Goal: Information Seeking & Learning: Compare options

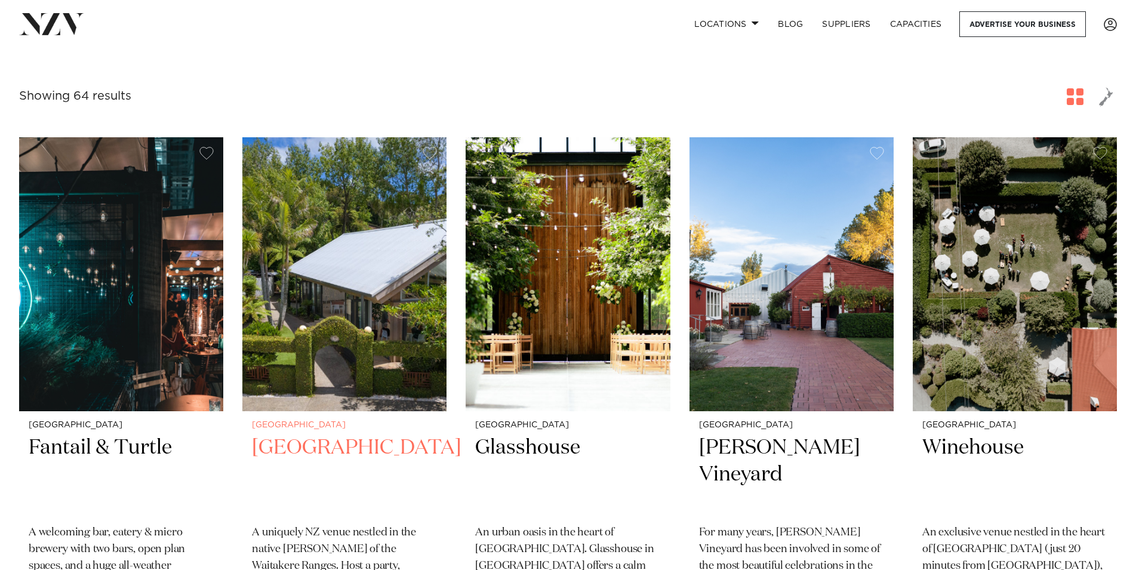
scroll to position [244, 0]
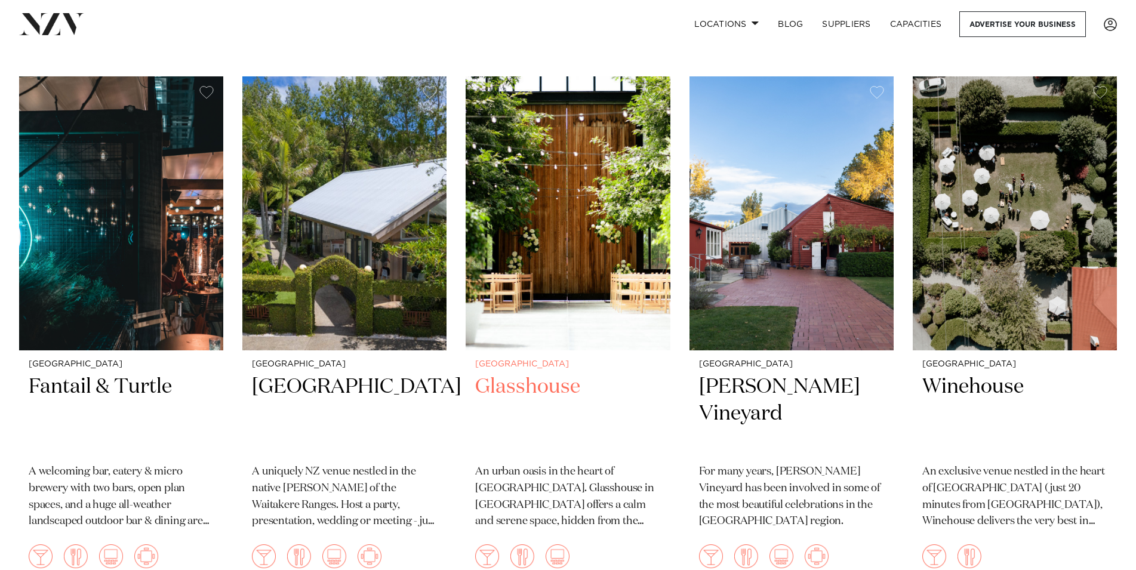
click at [546, 382] on h2 "Glasshouse" at bounding box center [567, 414] width 185 height 81
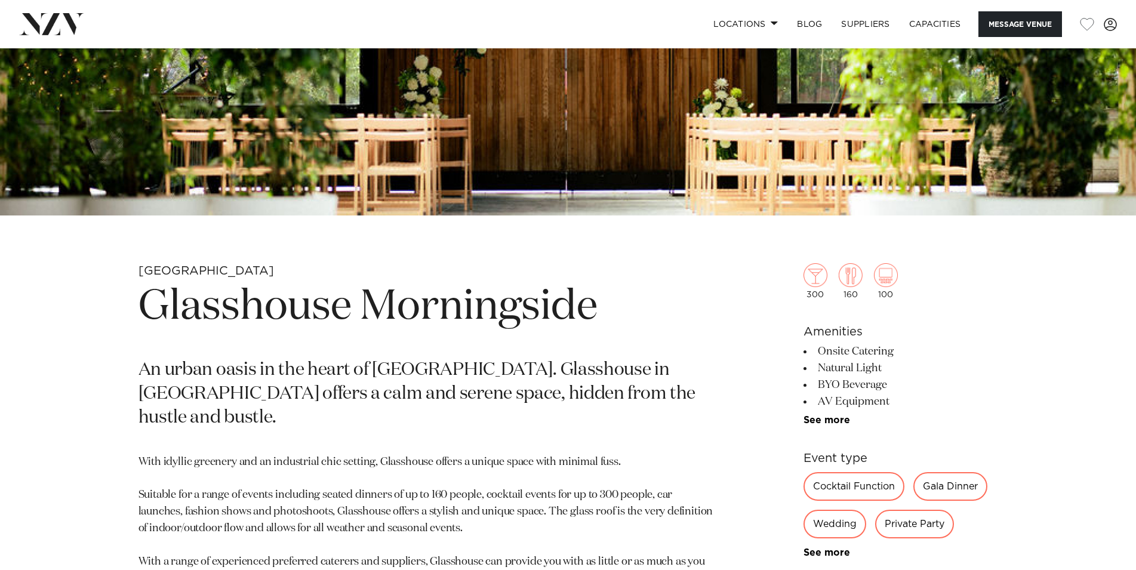
scroll to position [487, 0]
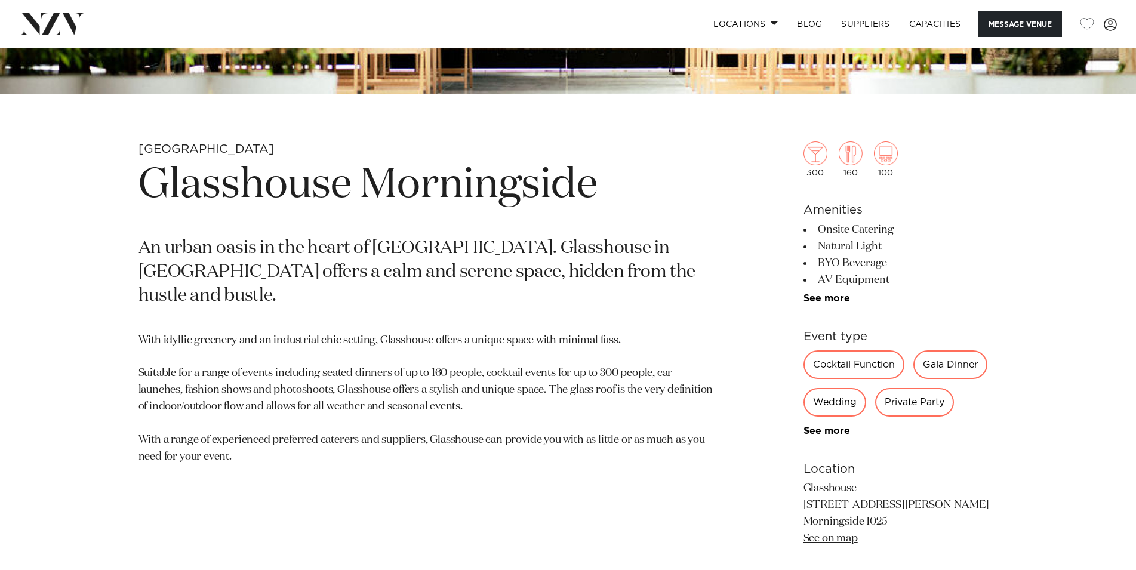
click at [823, 401] on div "Wedding" at bounding box center [835, 402] width 63 height 29
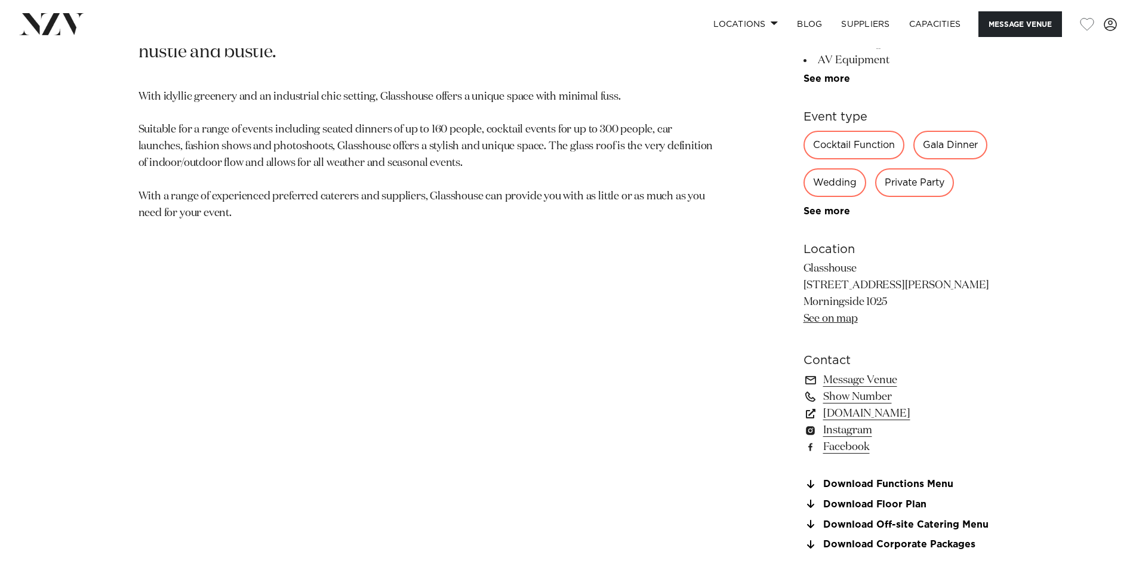
scroll to position [853, 0]
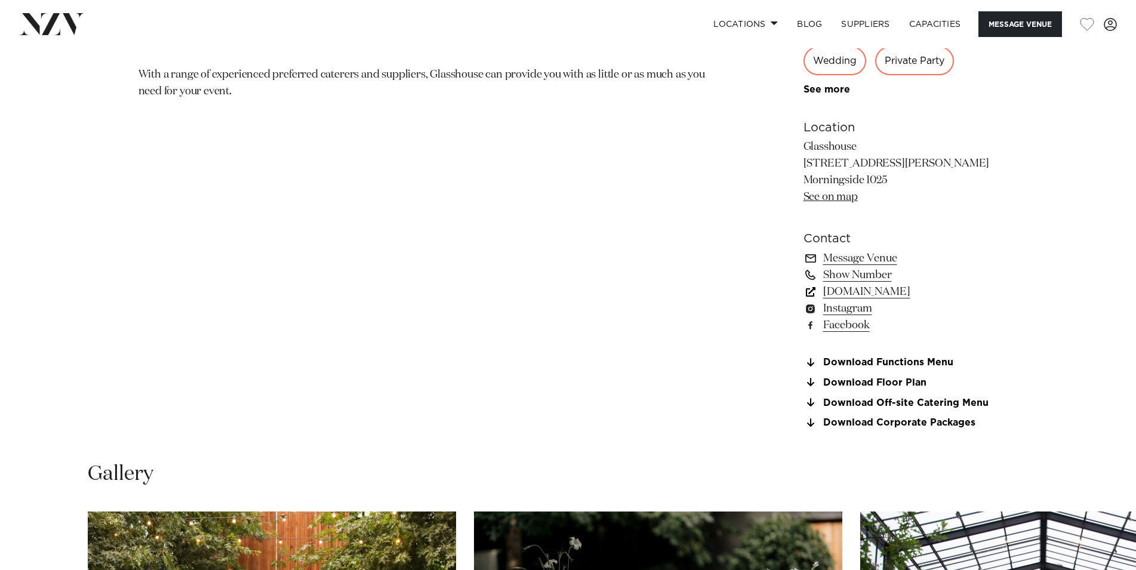
click at [898, 293] on link "[DOMAIN_NAME]" at bounding box center [901, 292] width 195 height 17
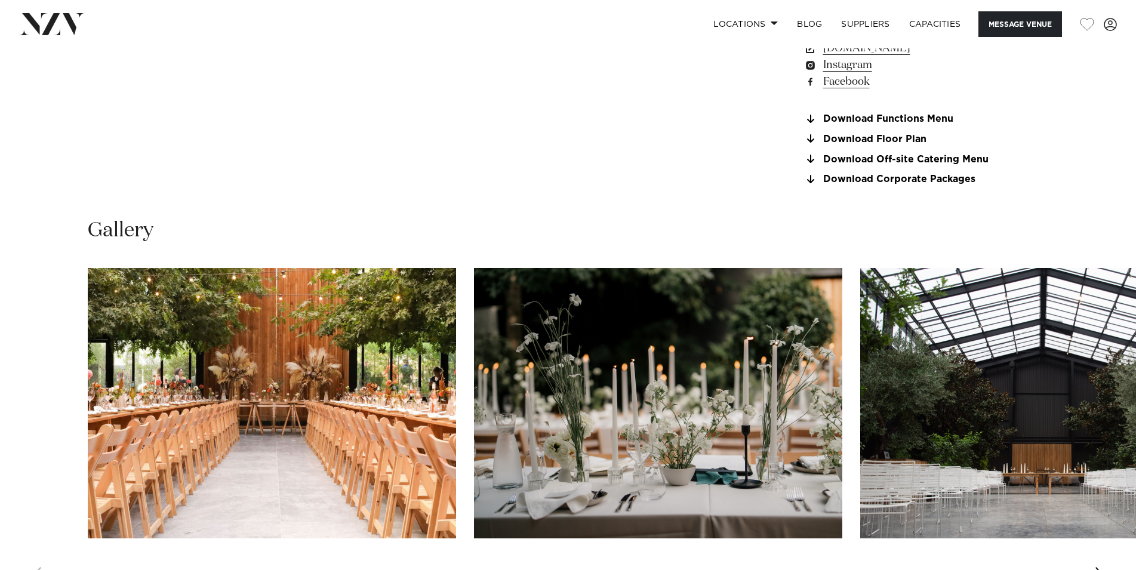
scroll to position [1218, 0]
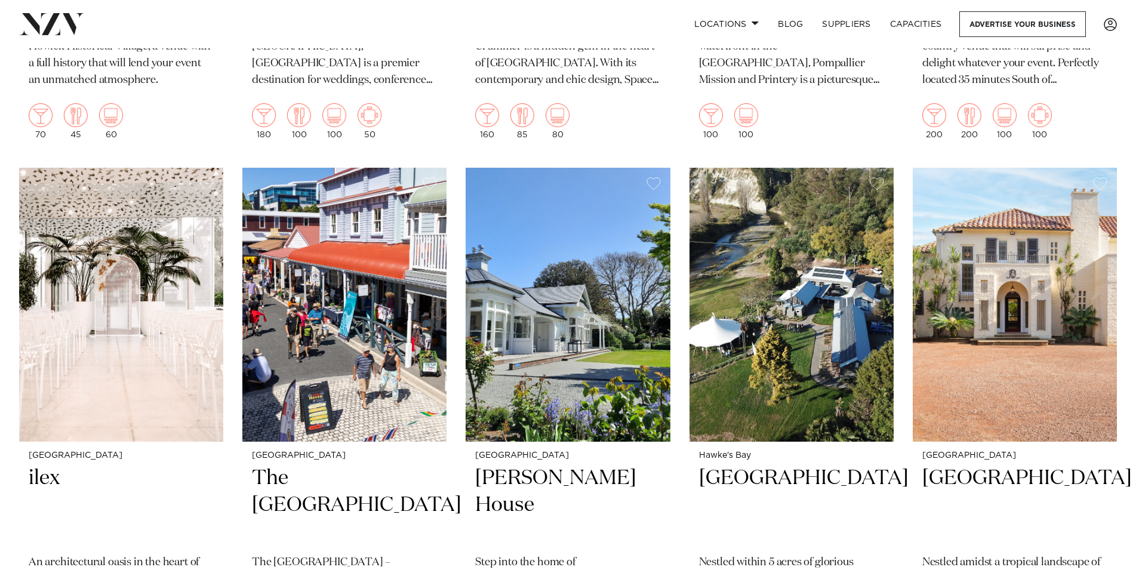
scroll to position [1340, 0]
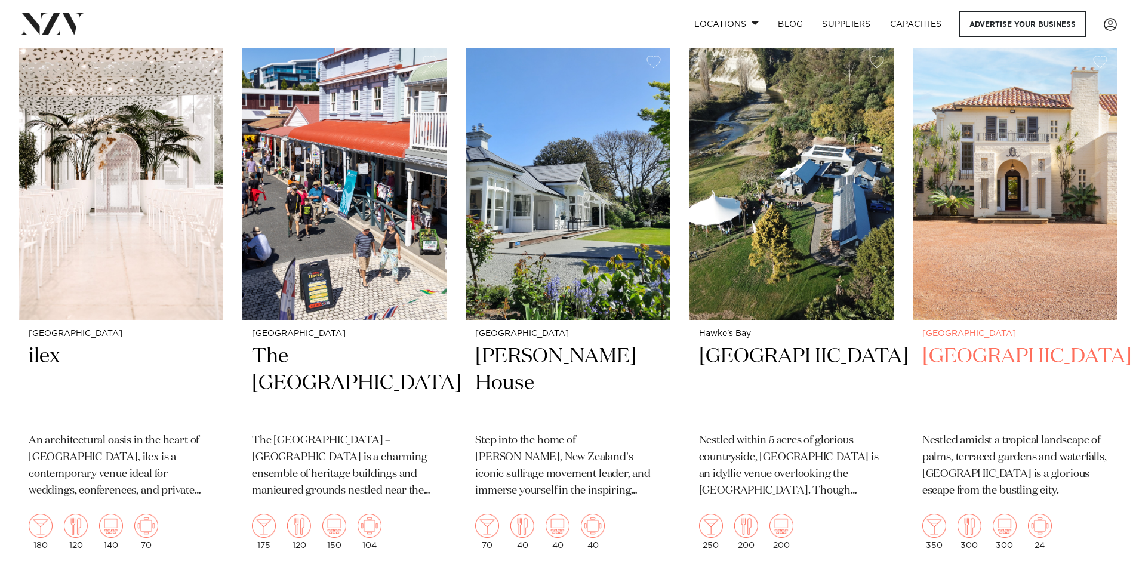
click at [992, 368] on h2 "Puketutu Island Estate" at bounding box center [1014, 383] width 185 height 81
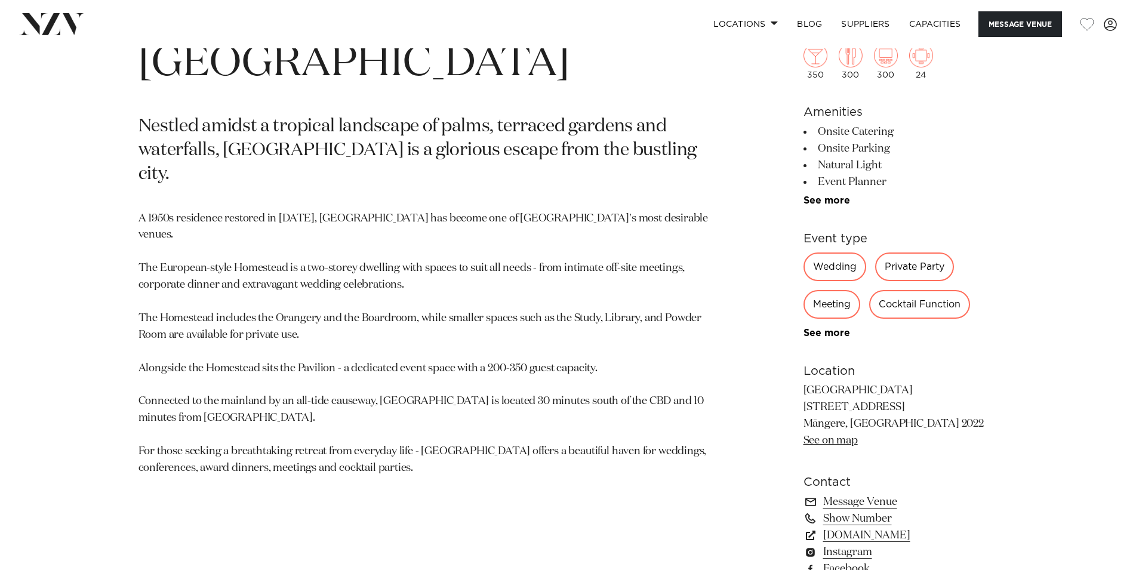
scroll to position [731, 0]
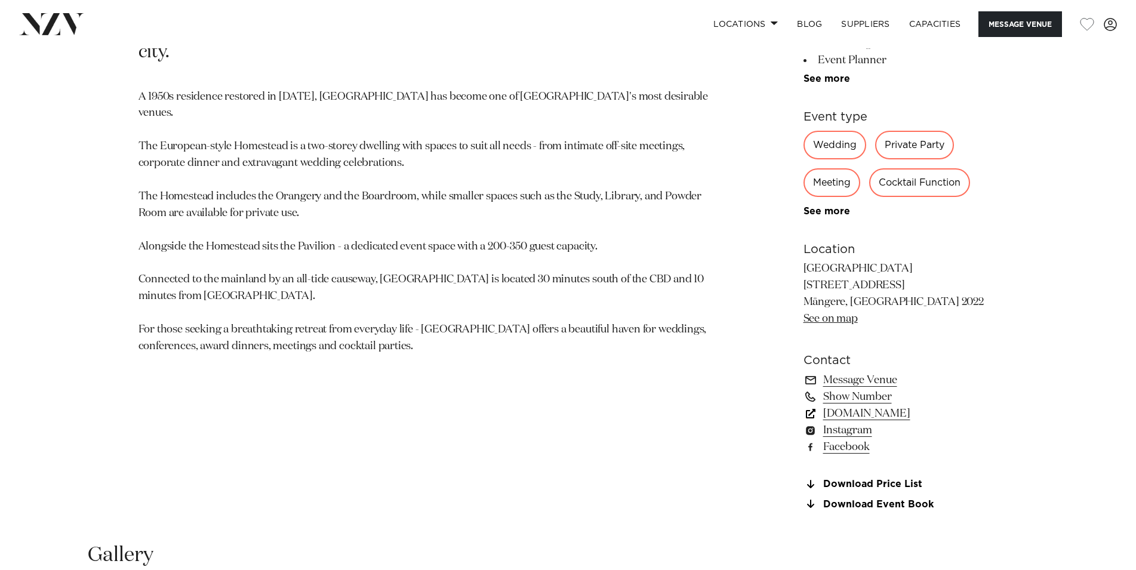
click at [853, 417] on link "www.puketutuislandestate.co.nz" at bounding box center [901, 413] width 195 height 17
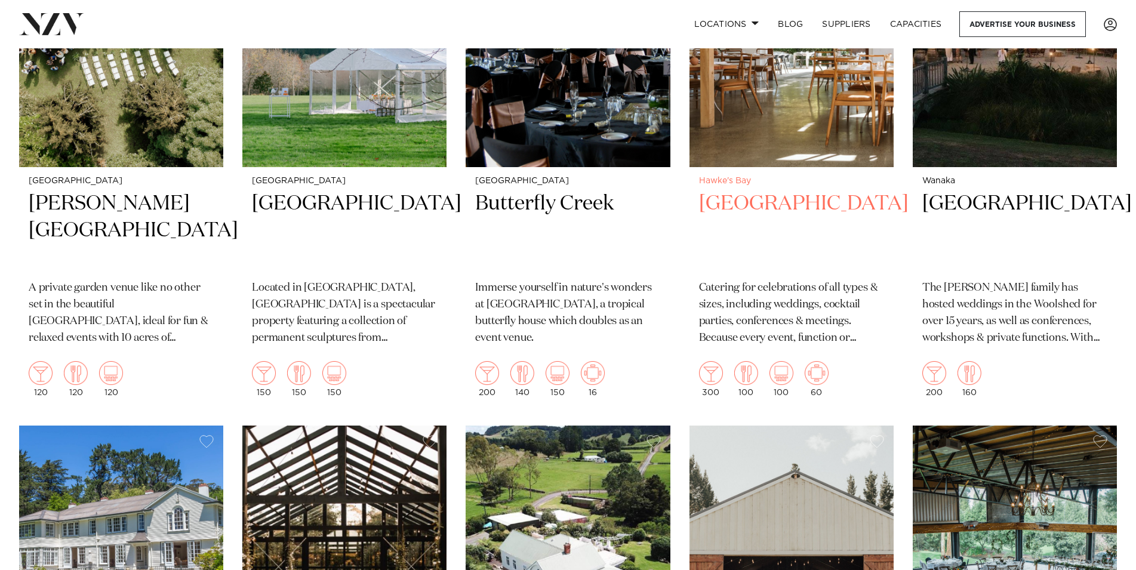
scroll to position [4750, 0]
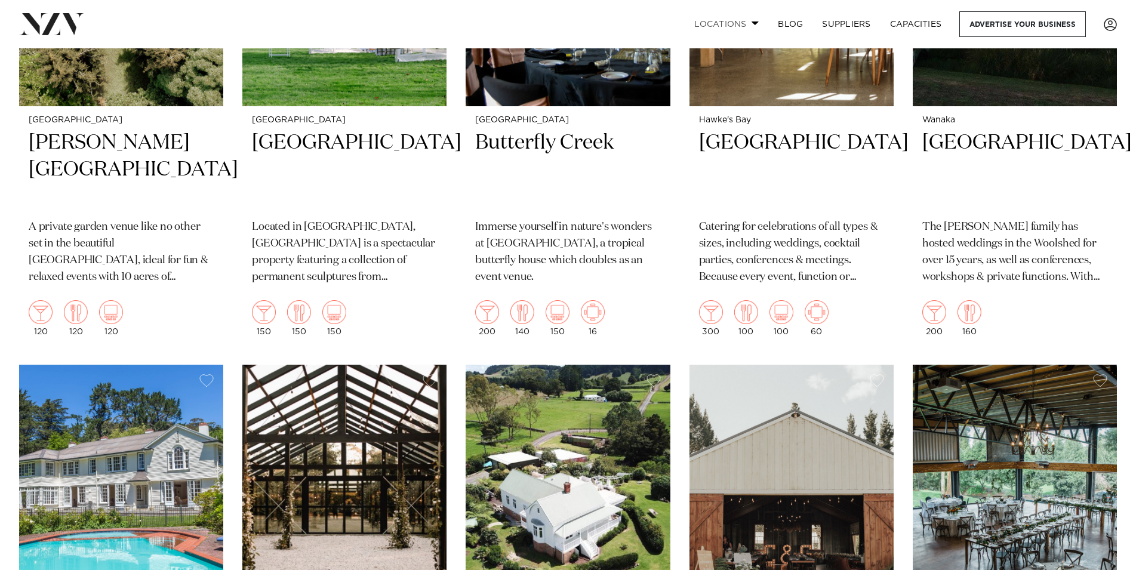
click at [737, 23] on link "Locations" at bounding box center [727, 24] width 84 height 26
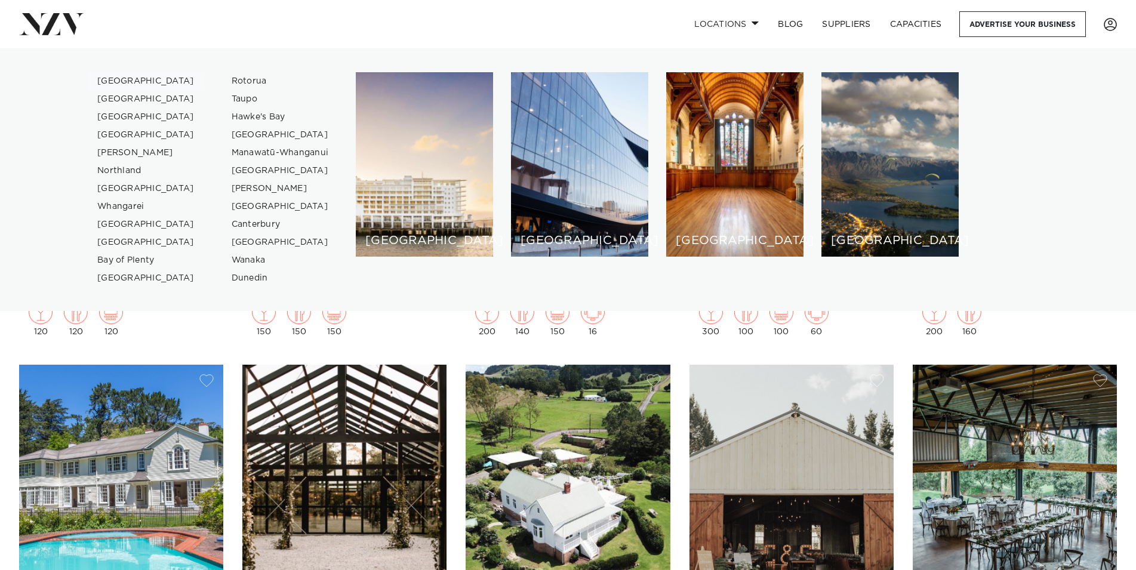
click at [122, 81] on link "[GEOGRAPHIC_DATA]" at bounding box center [146, 81] width 116 height 18
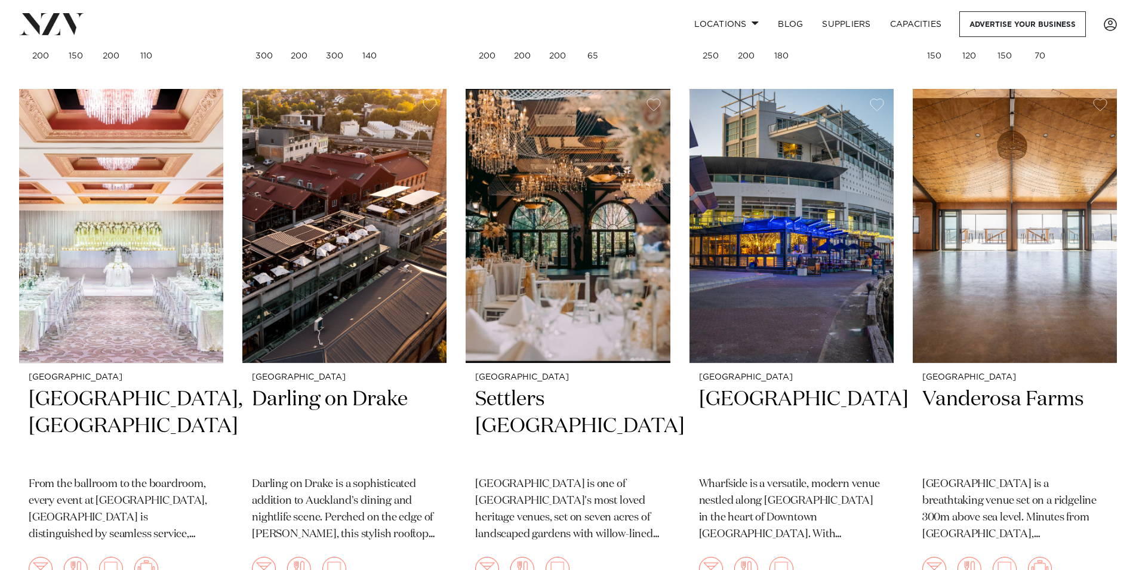
scroll to position [2132, 0]
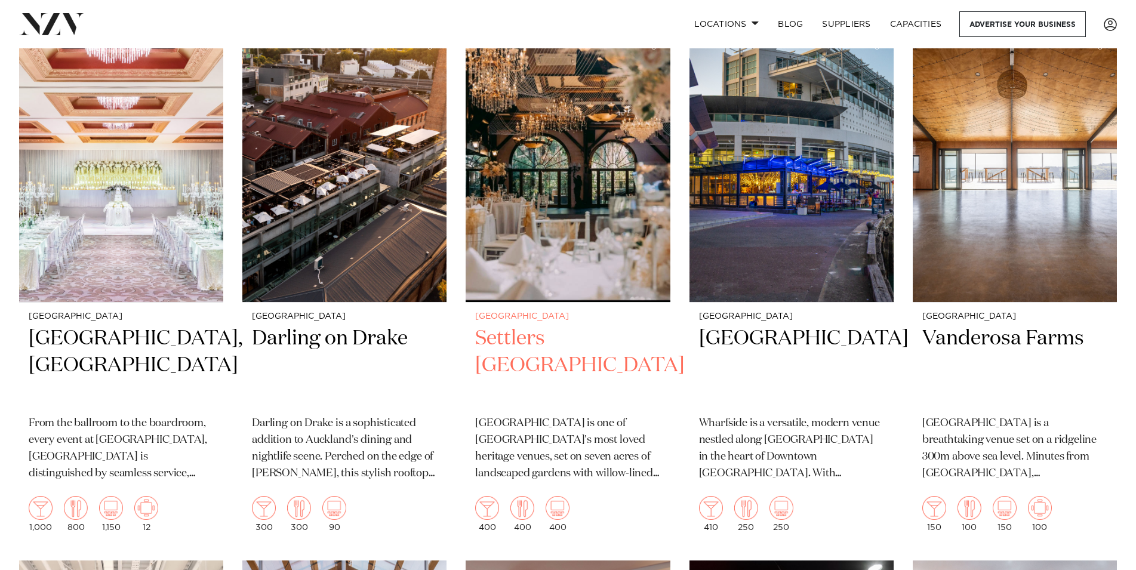
click at [573, 325] on h2 "Settlers Country Manor" at bounding box center [567, 365] width 185 height 81
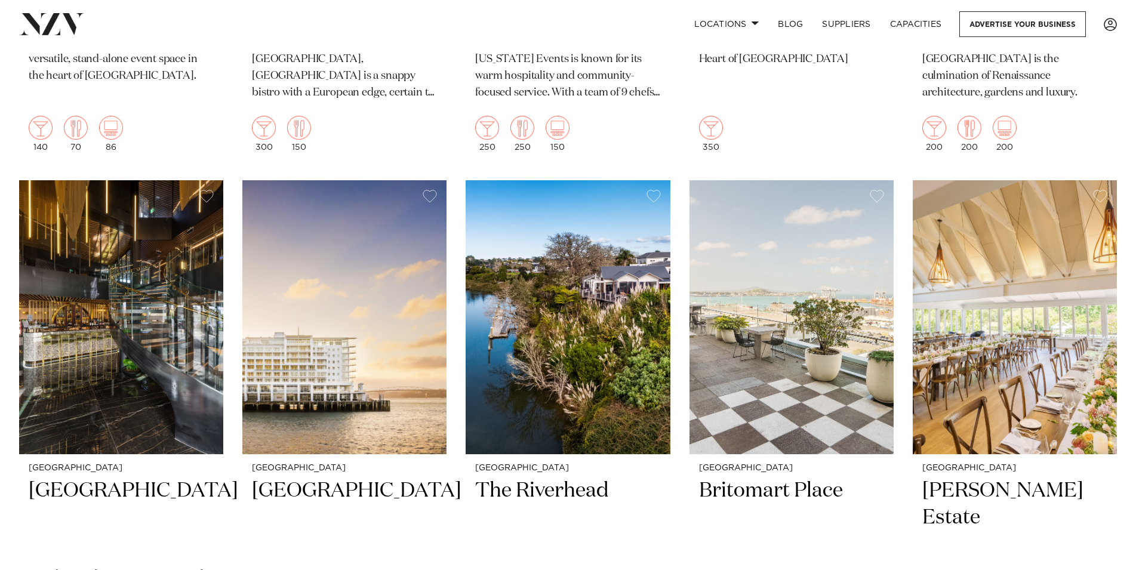
scroll to position [3228, 0]
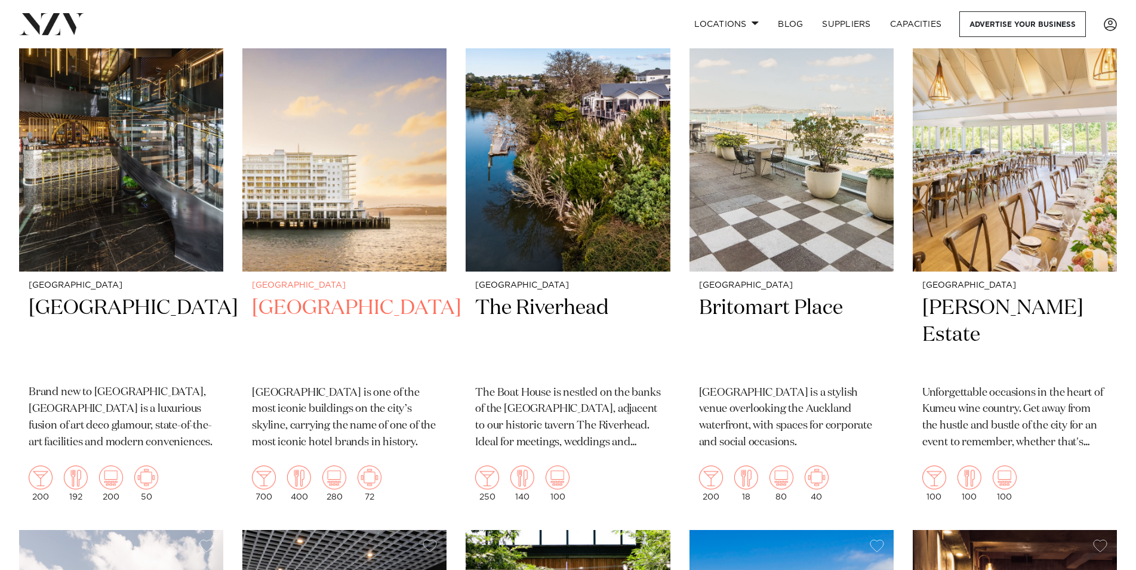
click at [361, 295] on h2 "[GEOGRAPHIC_DATA]" at bounding box center [344, 335] width 185 height 81
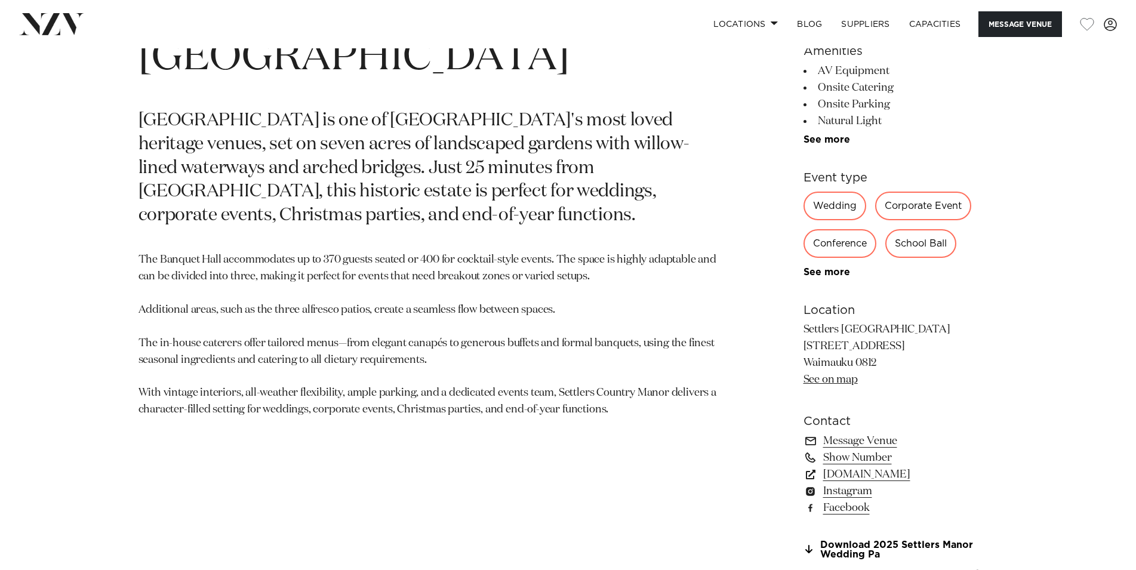
scroll to position [853, 0]
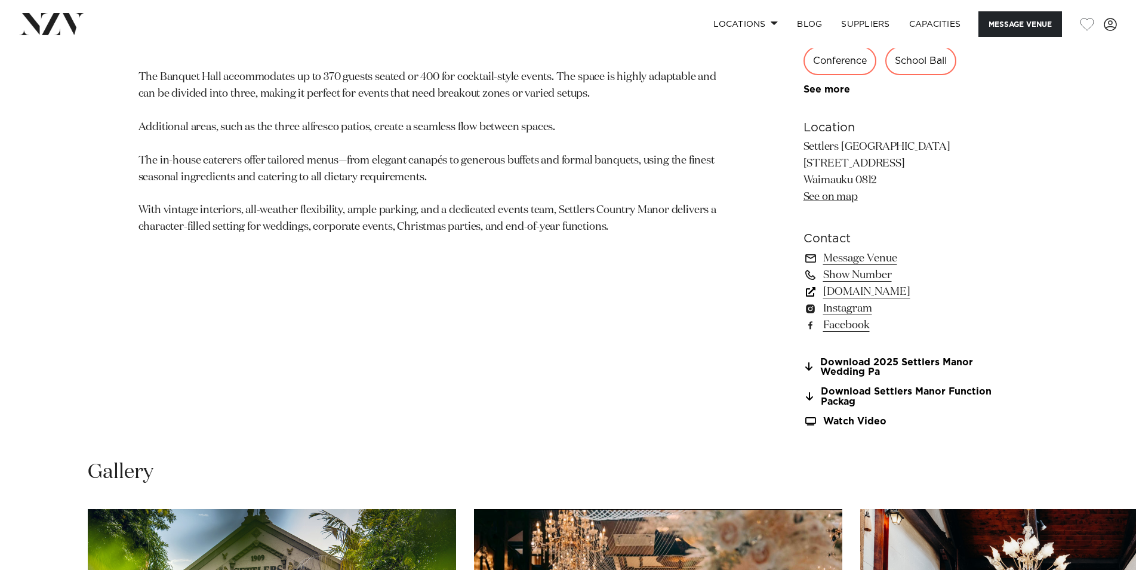
click at [829, 296] on link "www.settlerscountrymanor.co.nz" at bounding box center [901, 292] width 195 height 17
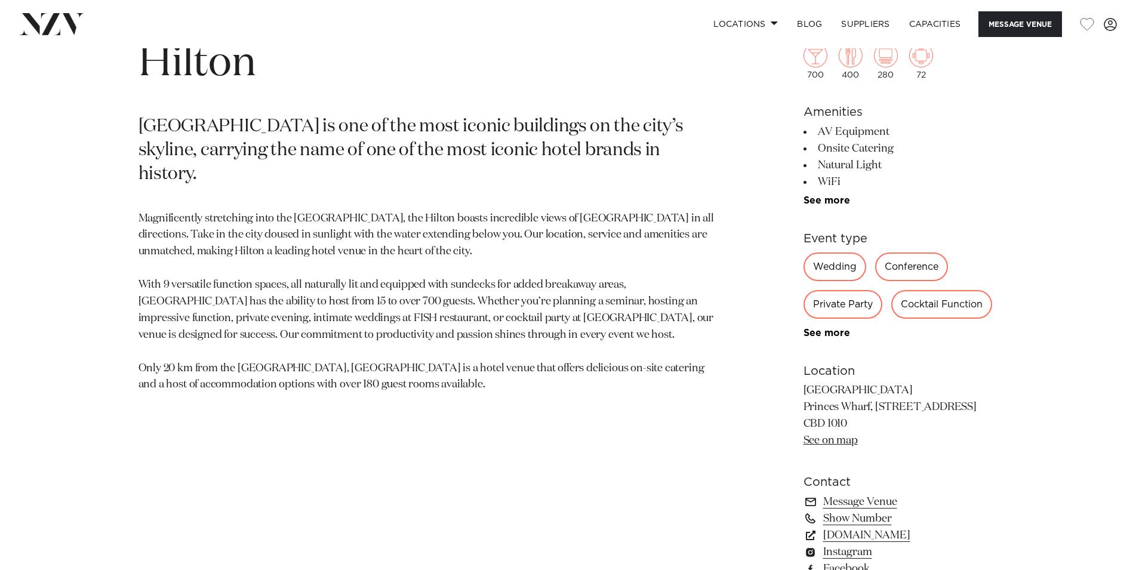
scroll to position [731, 0]
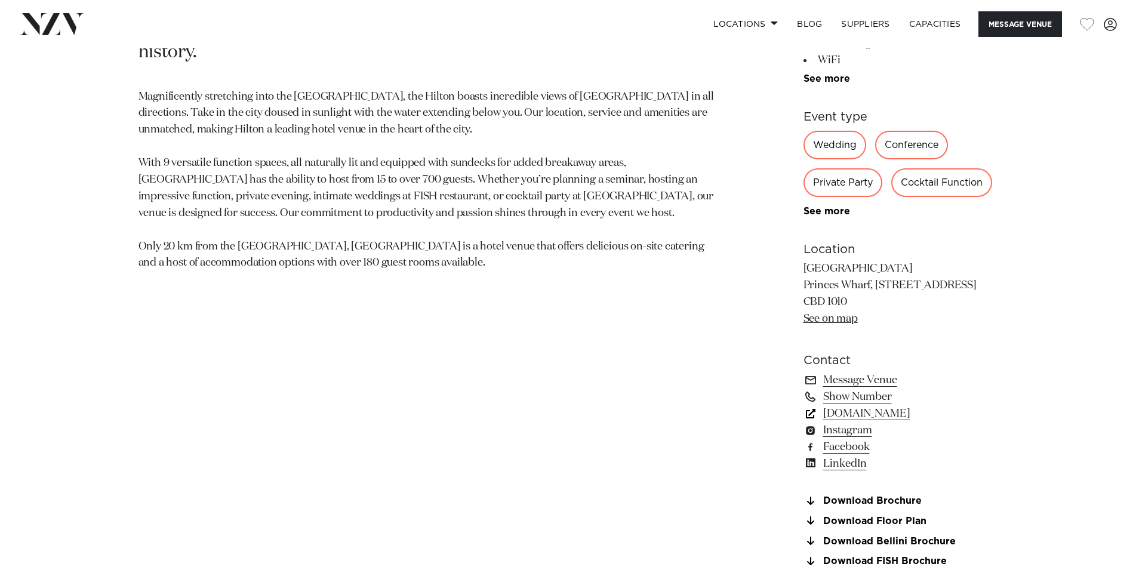
click at [859, 422] on link "[DOMAIN_NAME]" at bounding box center [901, 413] width 195 height 17
click at [857, 386] on link "Message Venue" at bounding box center [901, 380] width 195 height 17
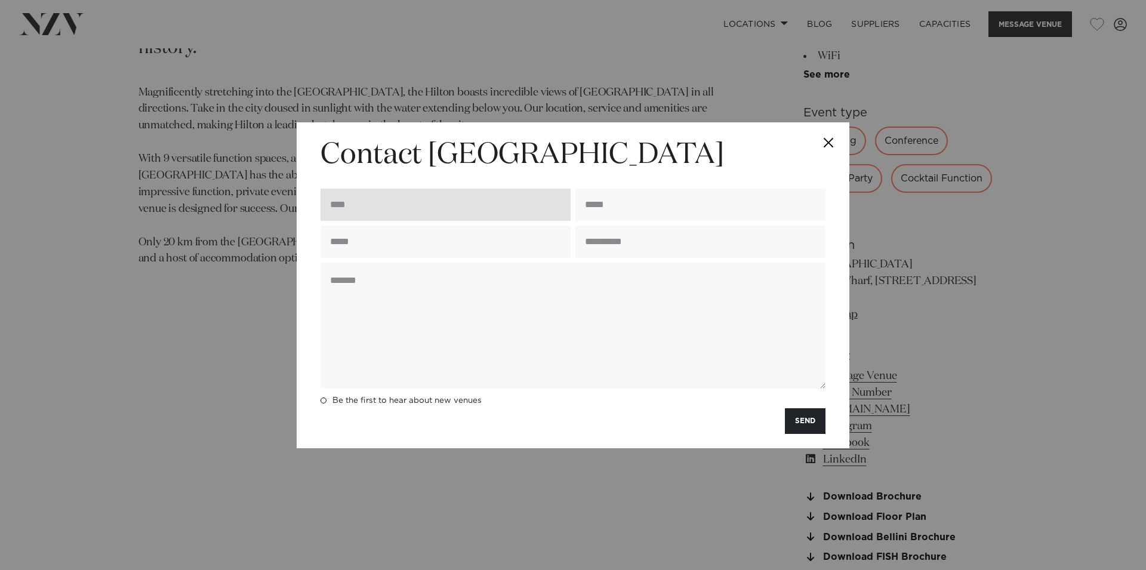
click at [470, 217] on input "text" at bounding box center [446, 205] width 250 height 32
type input "**********"
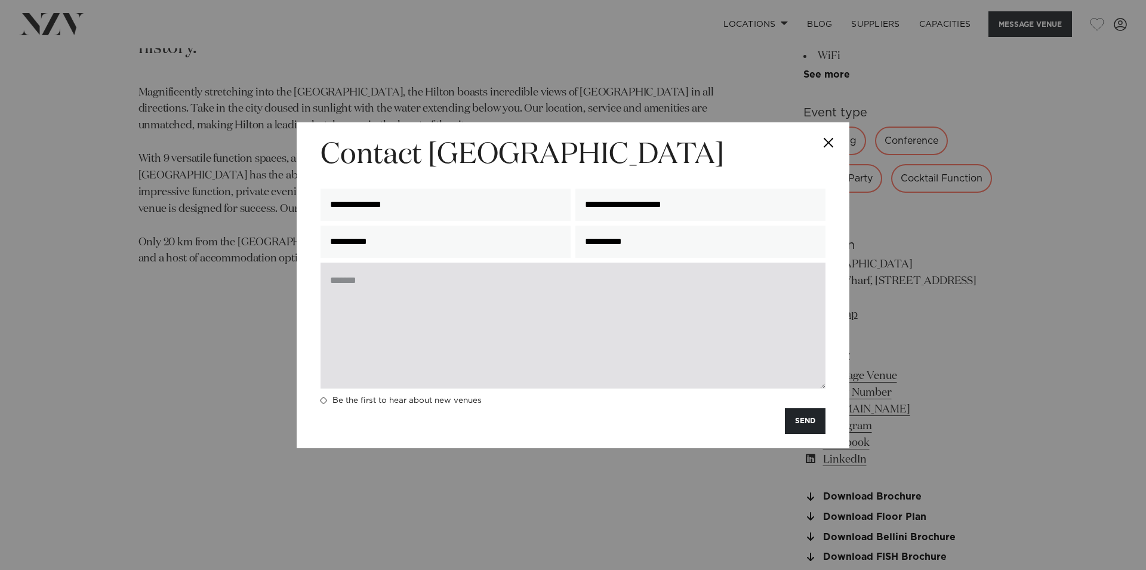
type input "**********"
click at [598, 362] on textarea at bounding box center [573, 326] width 505 height 126
paste textarea "**********"
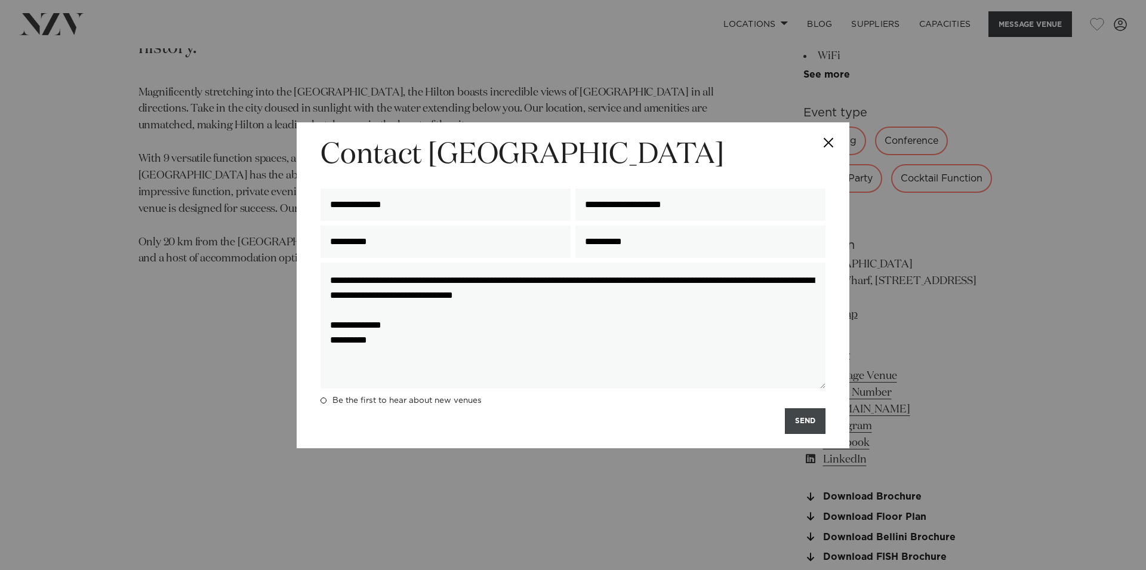
type textarea "**********"
click at [795, 415] on button "SEND" at bounding box center [805, 421] width 41 height 26
click at [324, 398] on label "Be the first to hear about new venues" at bounding box center [401, 401] width 161 height 10
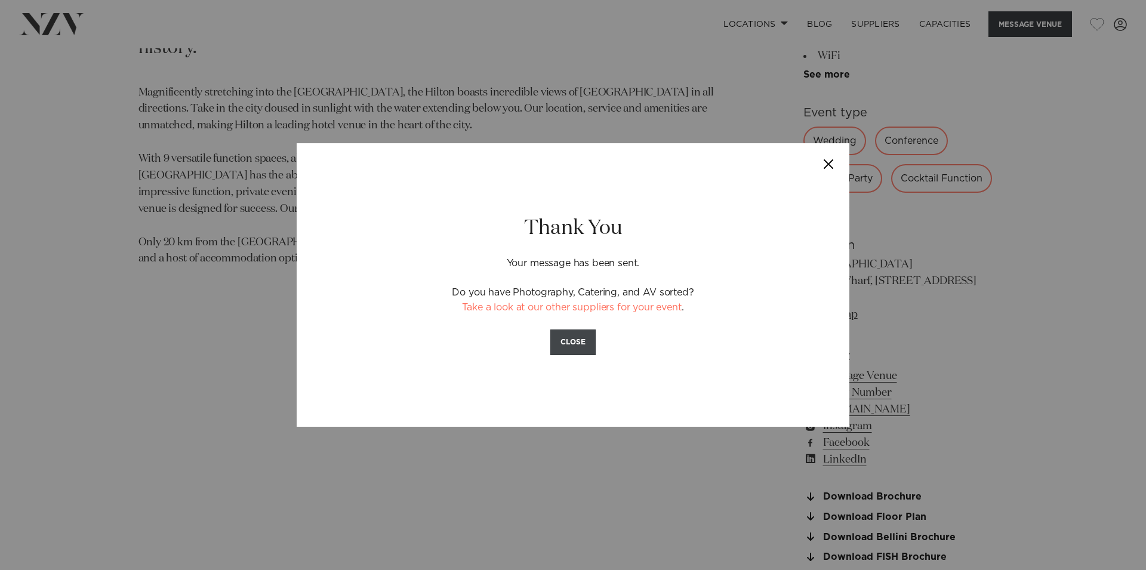
click at [565, 341] on button "CLOSE" at bounding box center [573, 343] width 45 height 26
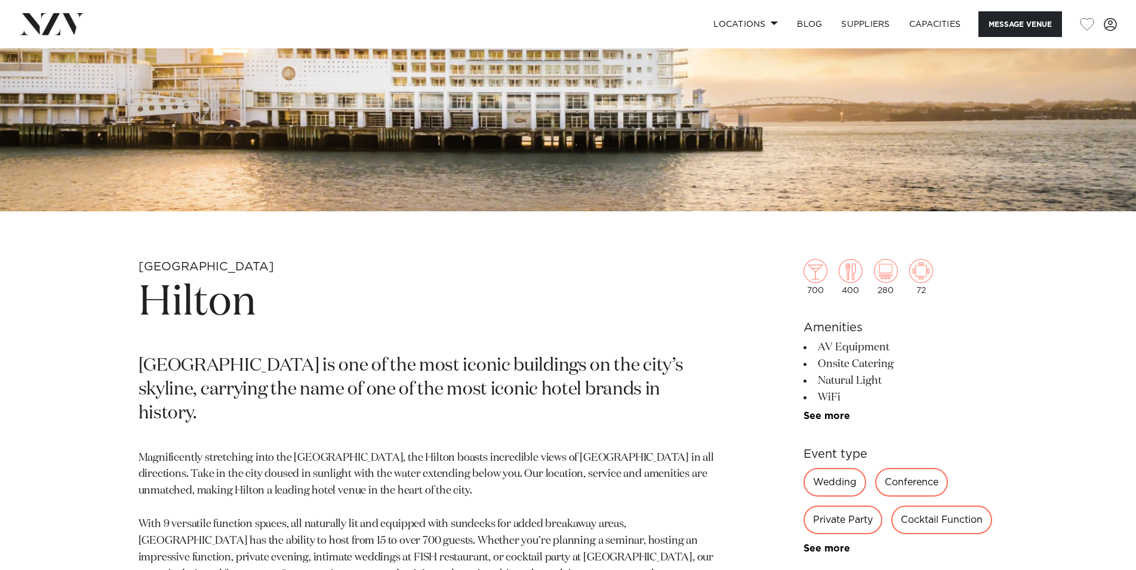
scroll to position [4, 0]
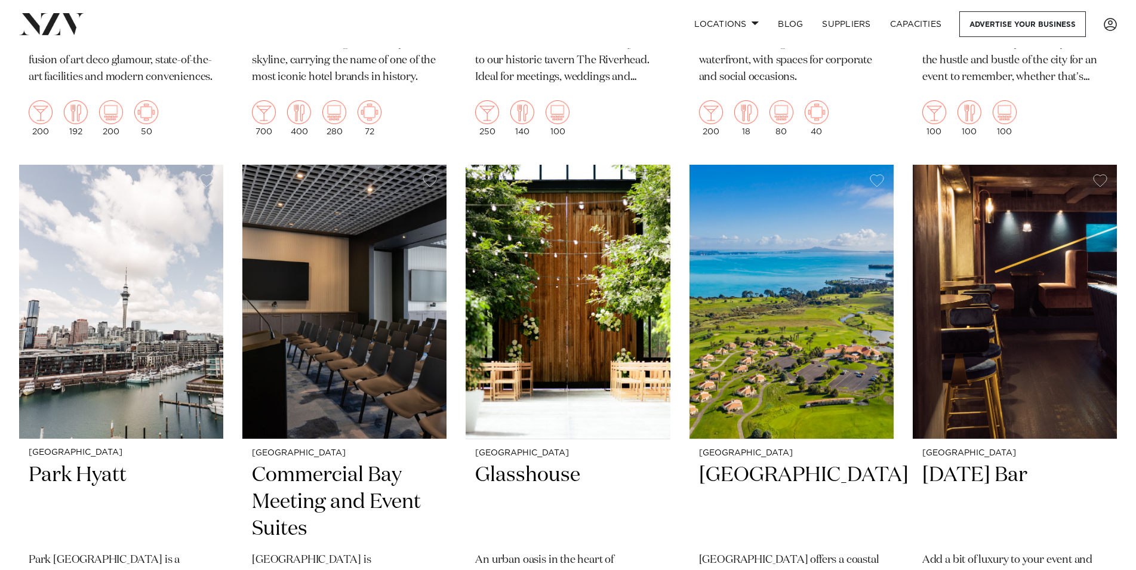
scroll to position [3715, 0]
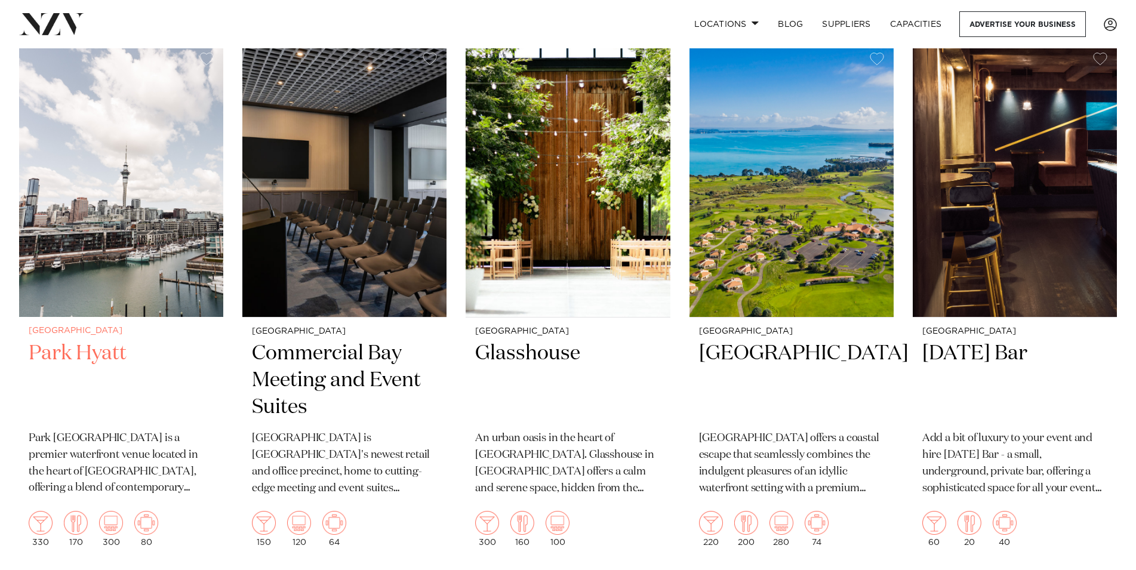
click at [111, 317] on div "[GEOGRAPHIC_DATA] Hyatt [GEOGRAPHIC_DATA] is a premier waterfront venue located…" at bounding box center [121, 436] width 204 height 239
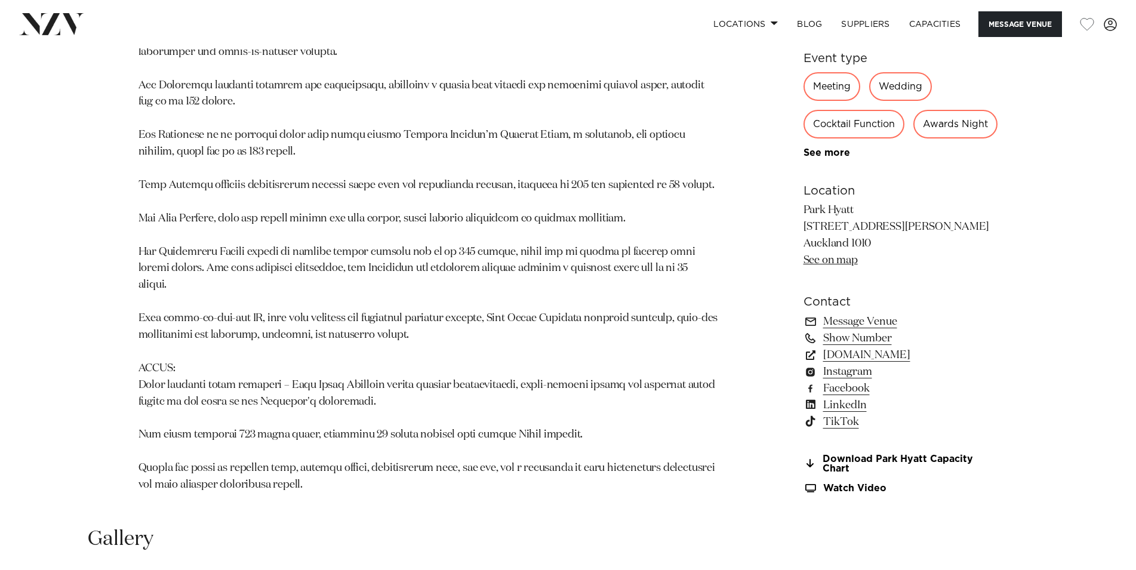
scroll to position [1340, 0]
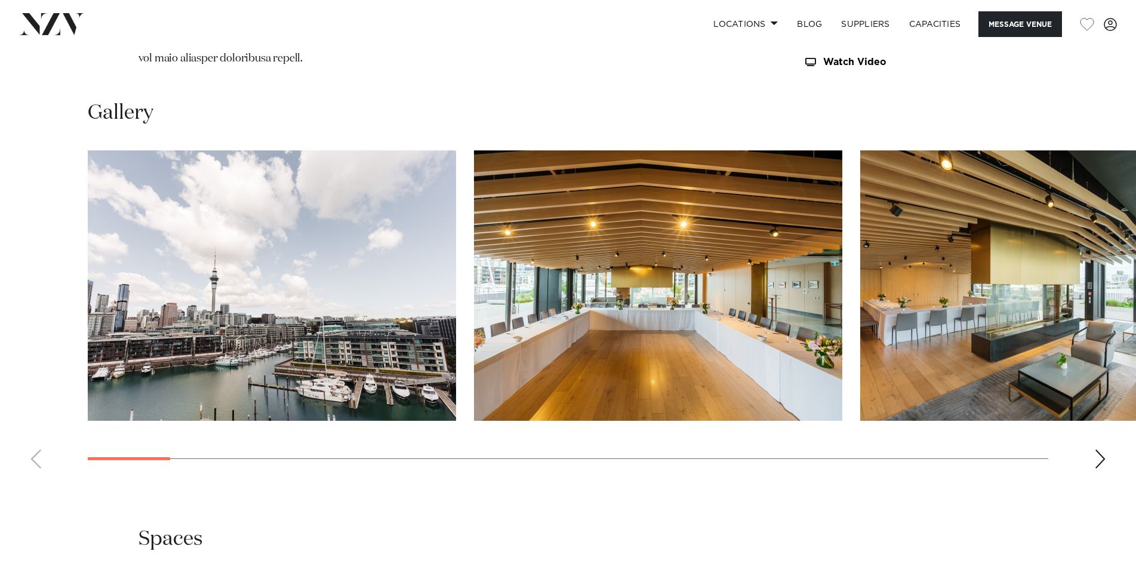
click at [1093, 423] on swiper-container at bounding box center [568, 314] width 1136 height 328
click at [1097, 450] on div "Next slide" at bounding box center [1100, 459] width 12 height 19
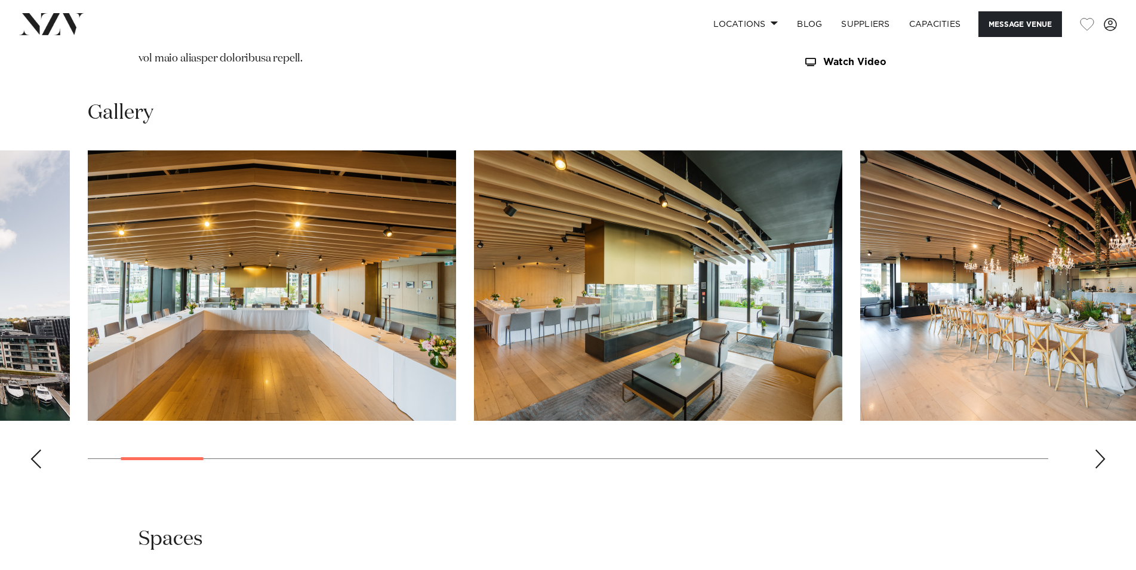
click at [1097, 450] on div "Next slide" at bounding box center [1100, 459] width 12 height 19
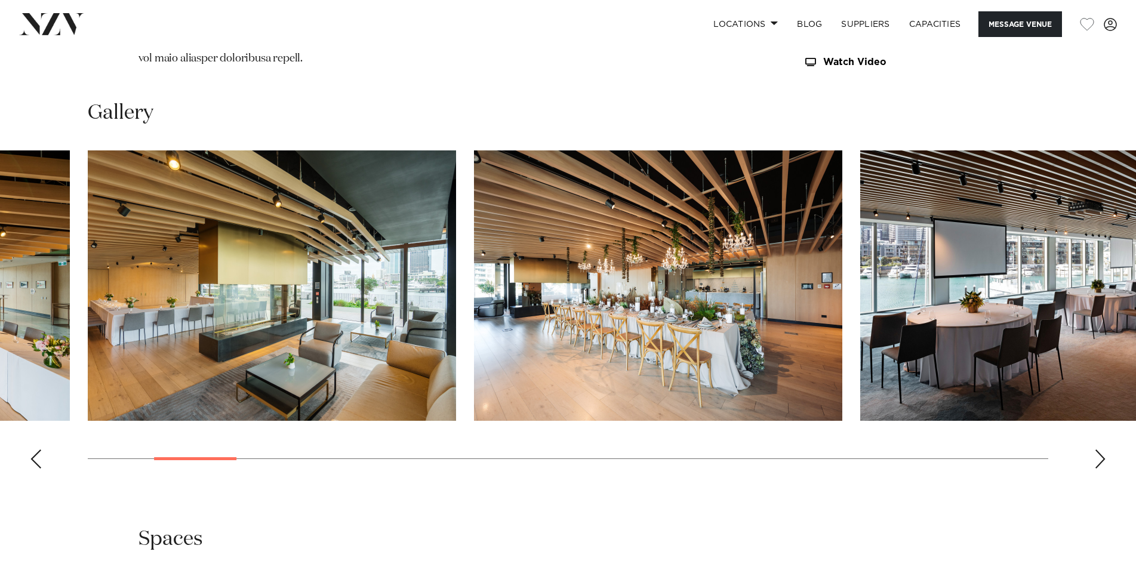
click at [1097, 450] on div "Next slide" at bounding box center [1100, 459] width 12 height 19
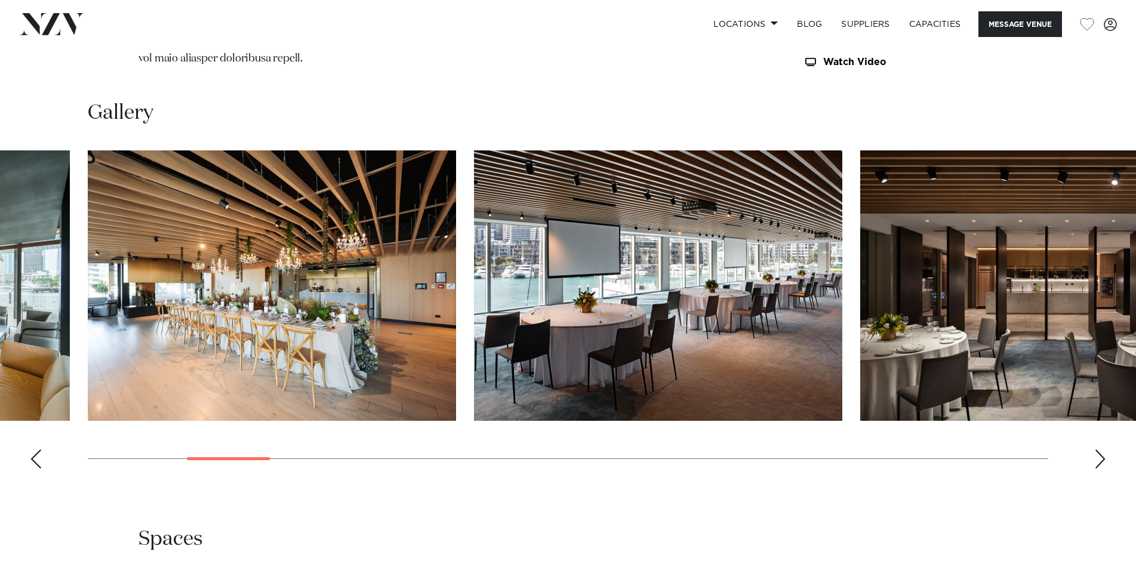
click at [1097, 450] on div "Next slide" at bounding box center [1100, 459] width 12 height 19
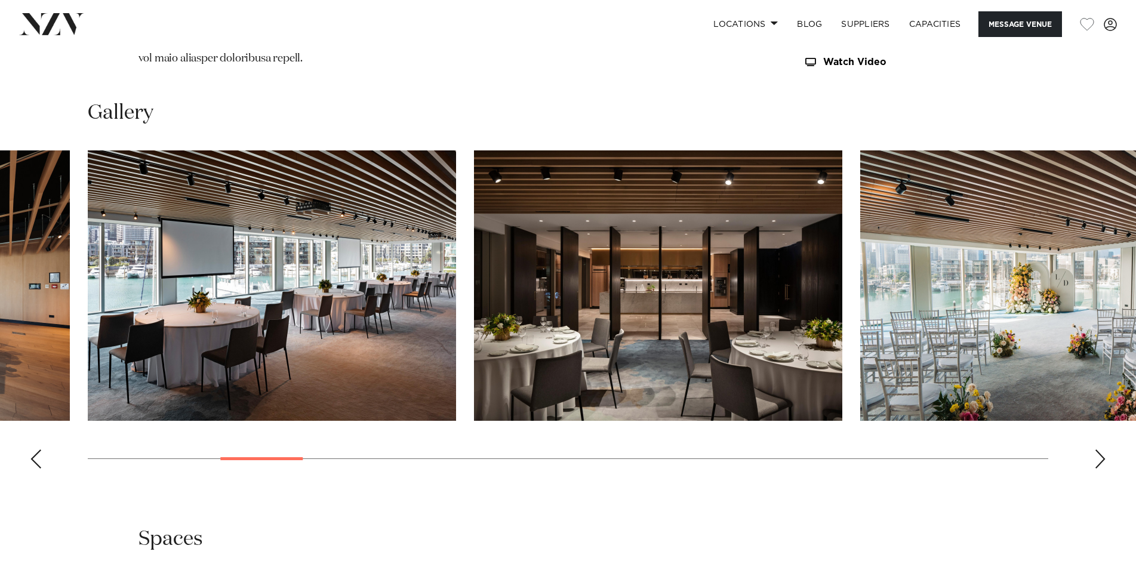
click at [1097, 450] on div "Next slide" at bounding box center [1100, 459] width 12 height 19
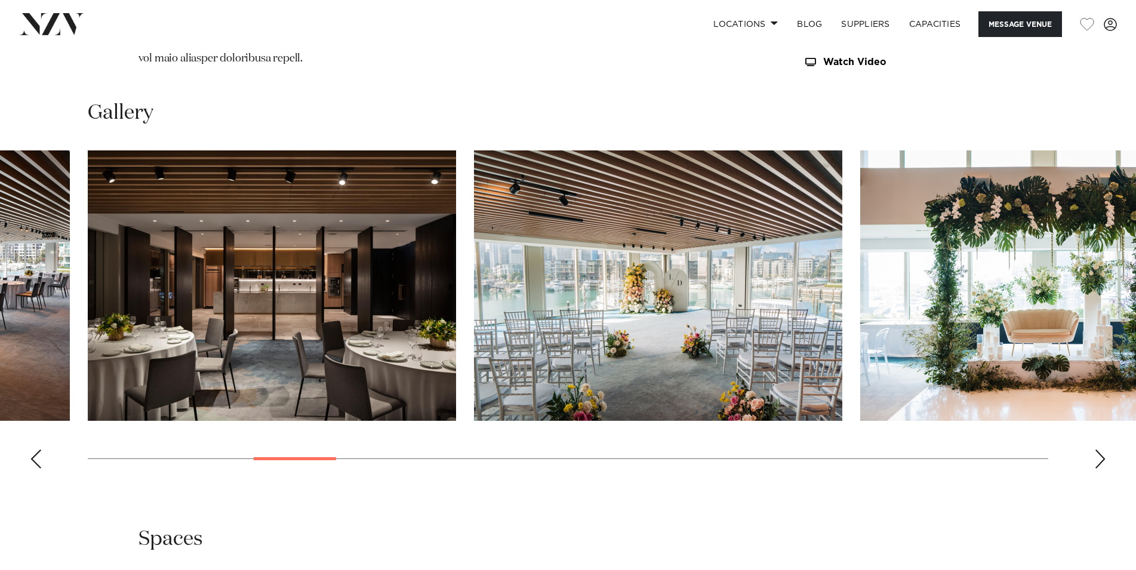
click at [1097, 450] on div "Next slide" at bounding box center [1100, 459] width 12 height 19
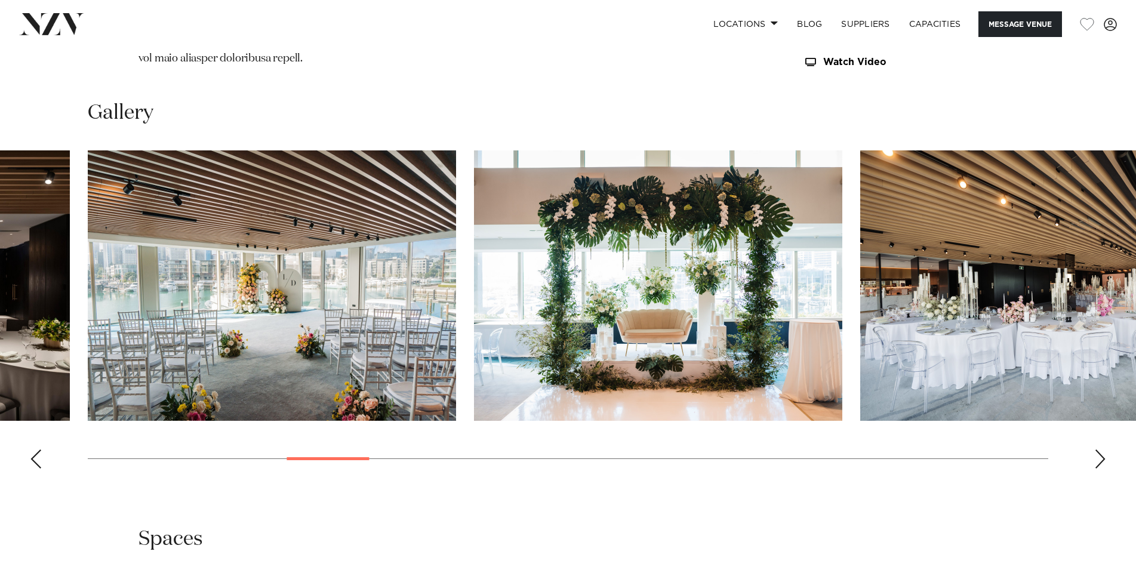
click at [1097, 450] on div "Next slide" at bounding box center [1100, 459] width 12 height 19
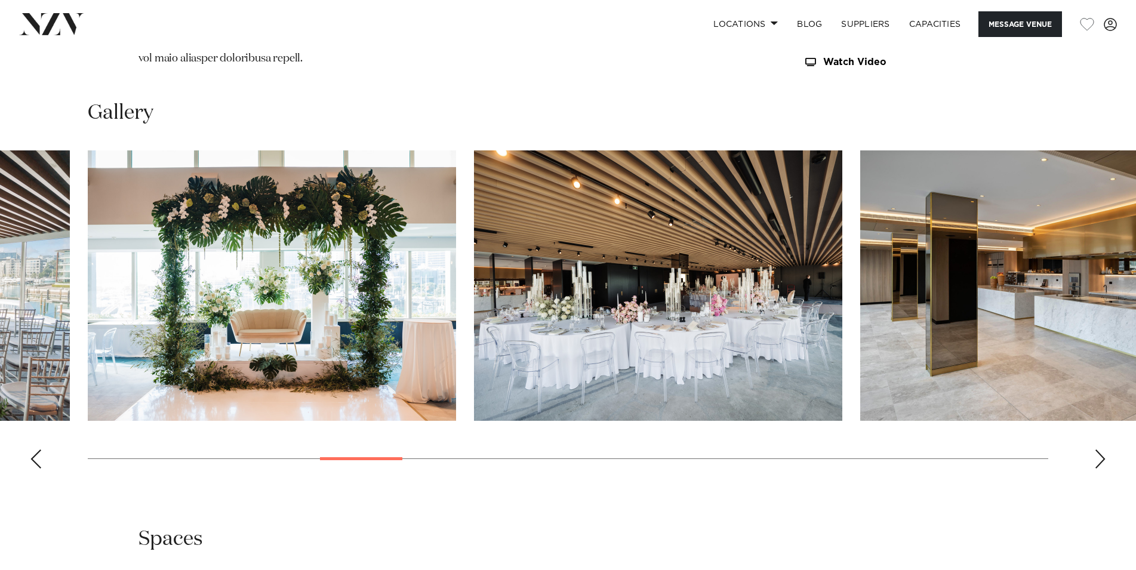
click at [1097, 450] on div "Next slide" at bounding box center [1100, 459] width 12 height 19
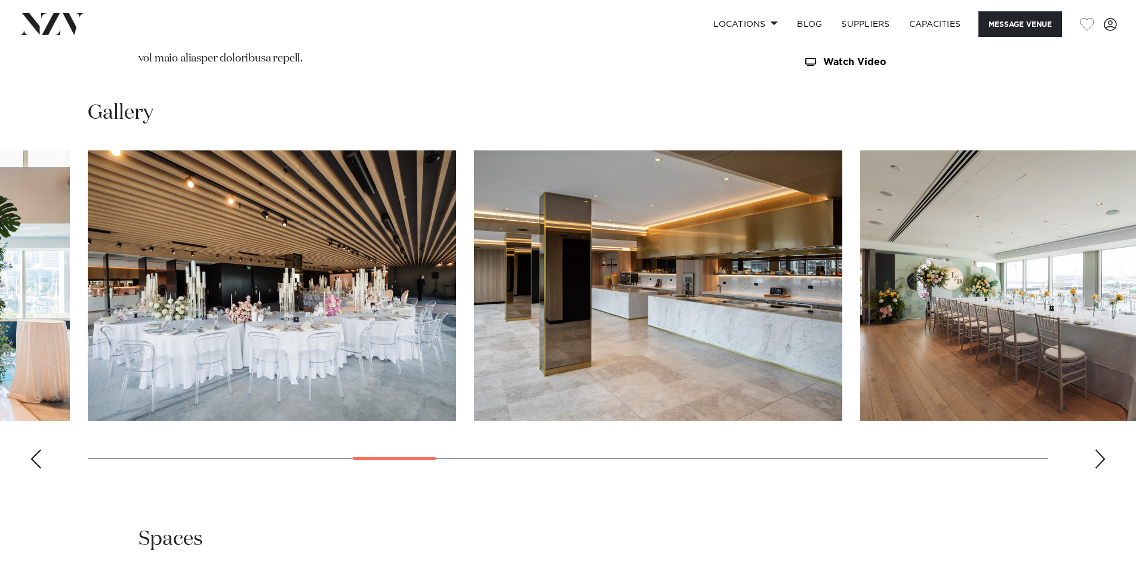
click at [1097, 450] on div "Next slide" at bounding box center [1100, 459] width 12 height 19
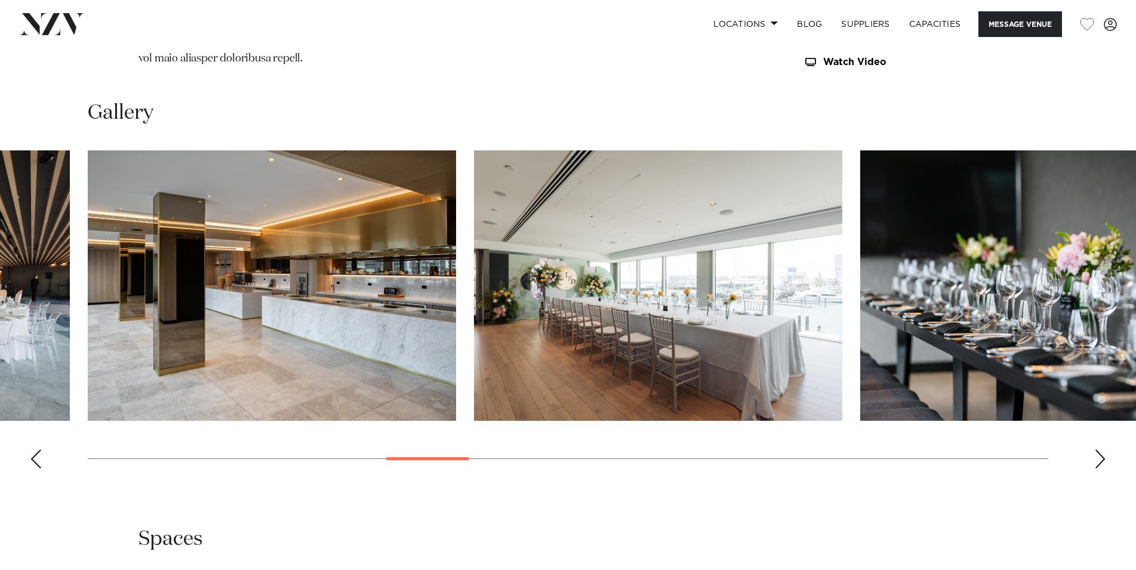
click at [1097, 450] on div "Next slide" at bounding box center [1100, 459] width 12 height 19
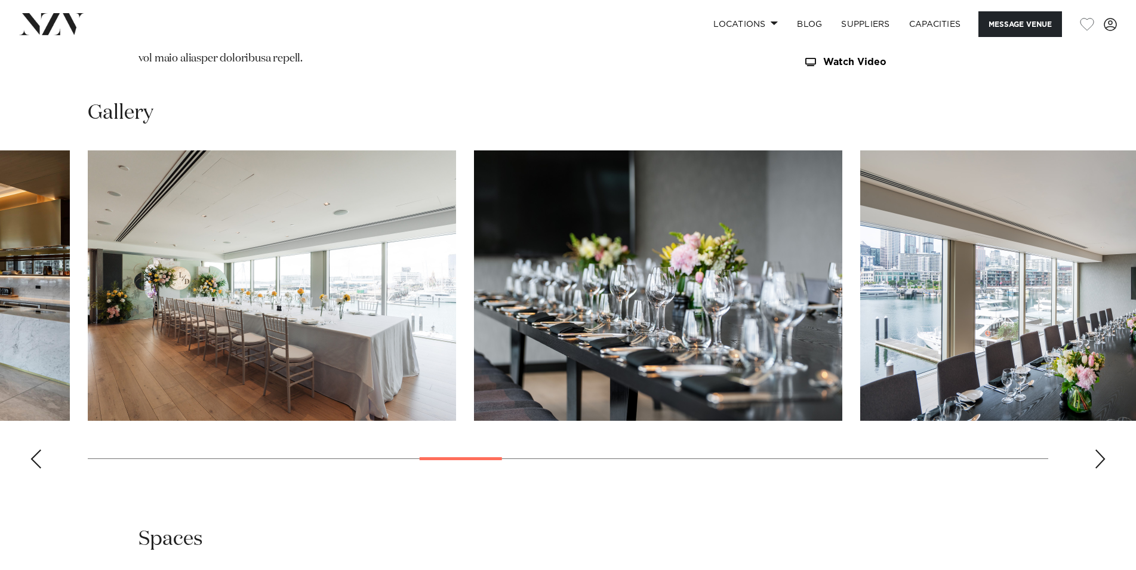
click at [1097, 450] on div "Next slide" at bounding box center [1100, 459] width 12 height 19
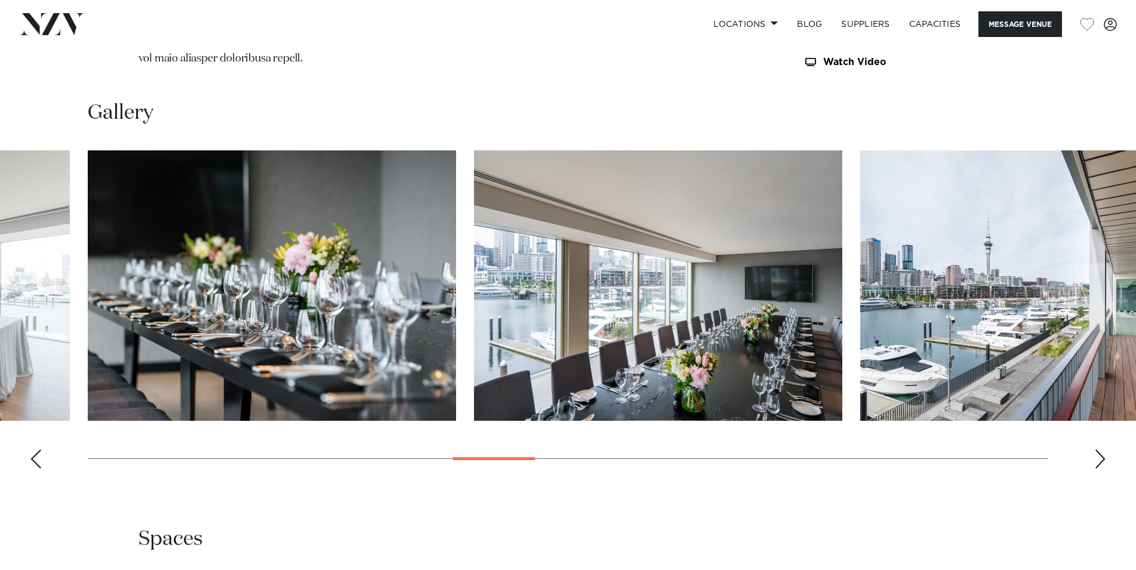
click at [1097, 450] on div "Next slide" at bounding box center [1100, 459] width 12 height 19
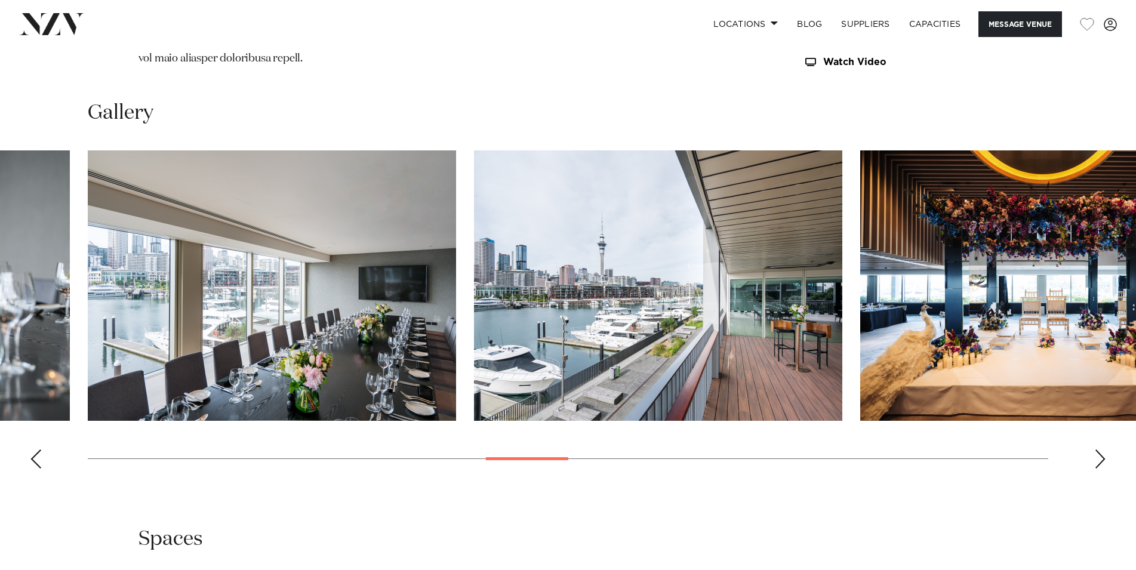
click at [1097, 450] on div "Next slide" at bounding box center [1100, 459] width 12 height 19
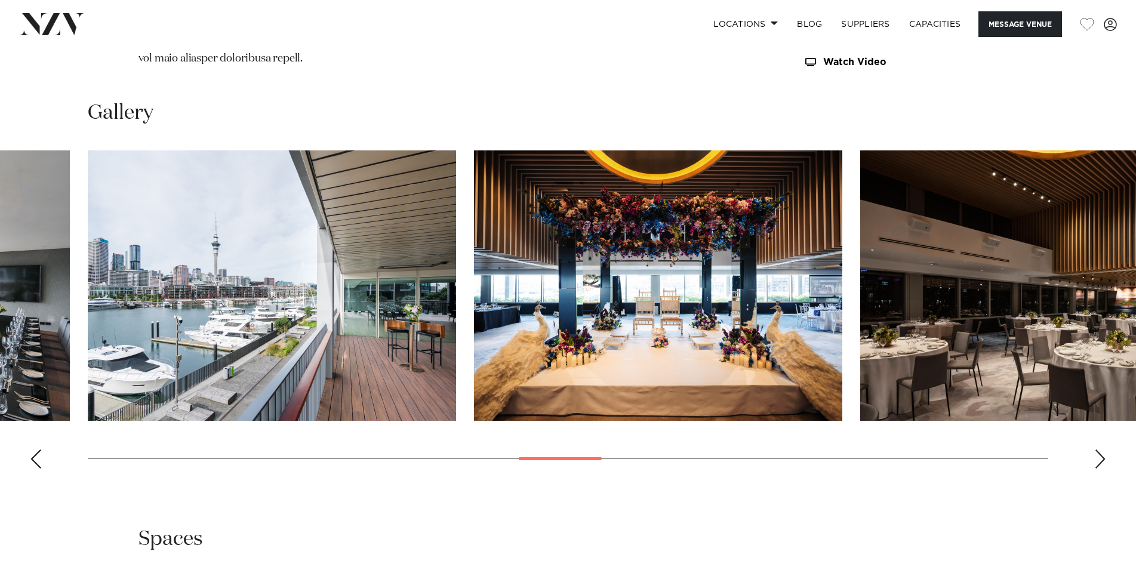
click at [1097, 450] on div "Next slide" at bounding box center [1100, 459] width 12 height 19
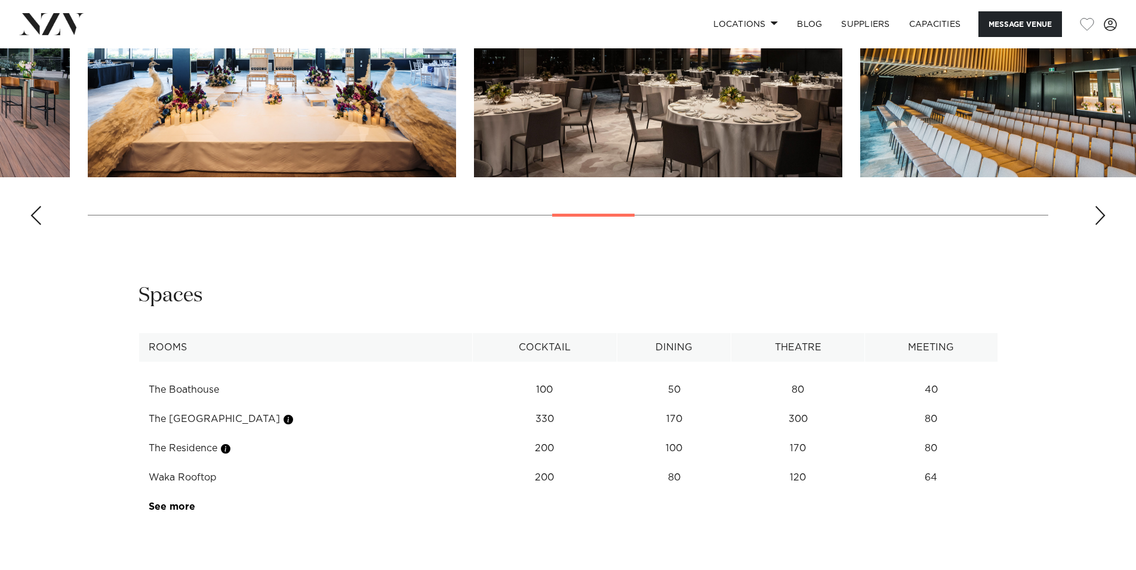
scroll to position [1644, 0]
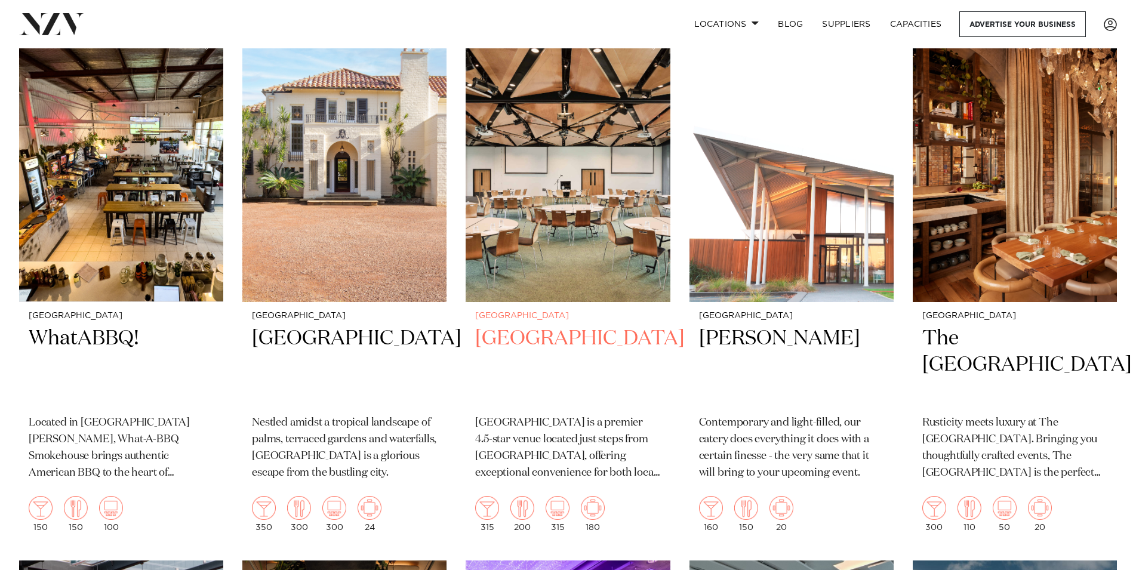
scroll to position [4141, 0]
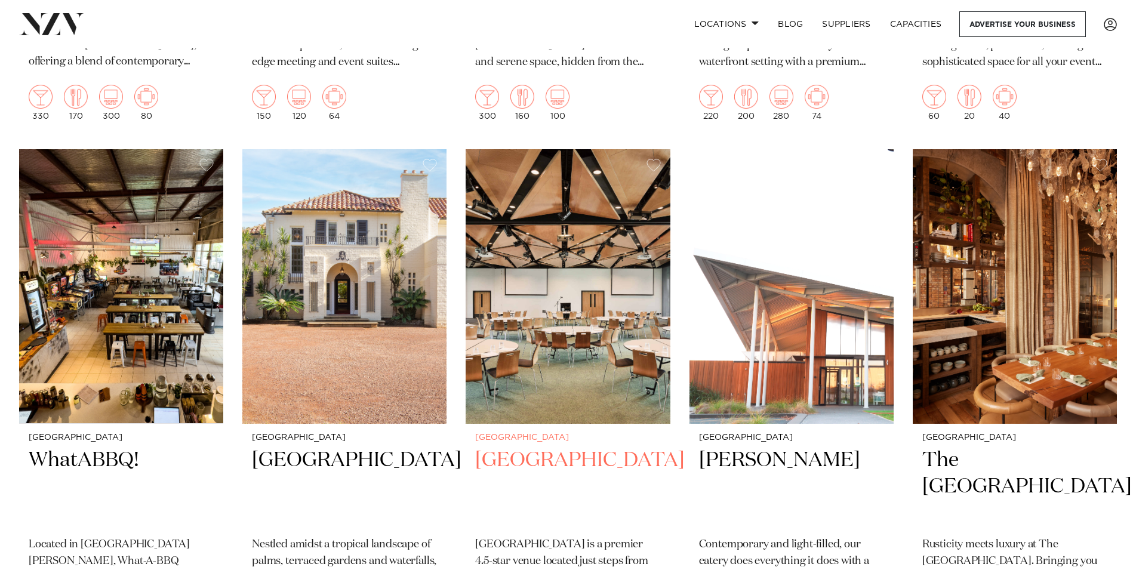
click at [605, 336] on img at bounding box center [568, 286] width 204 height 274
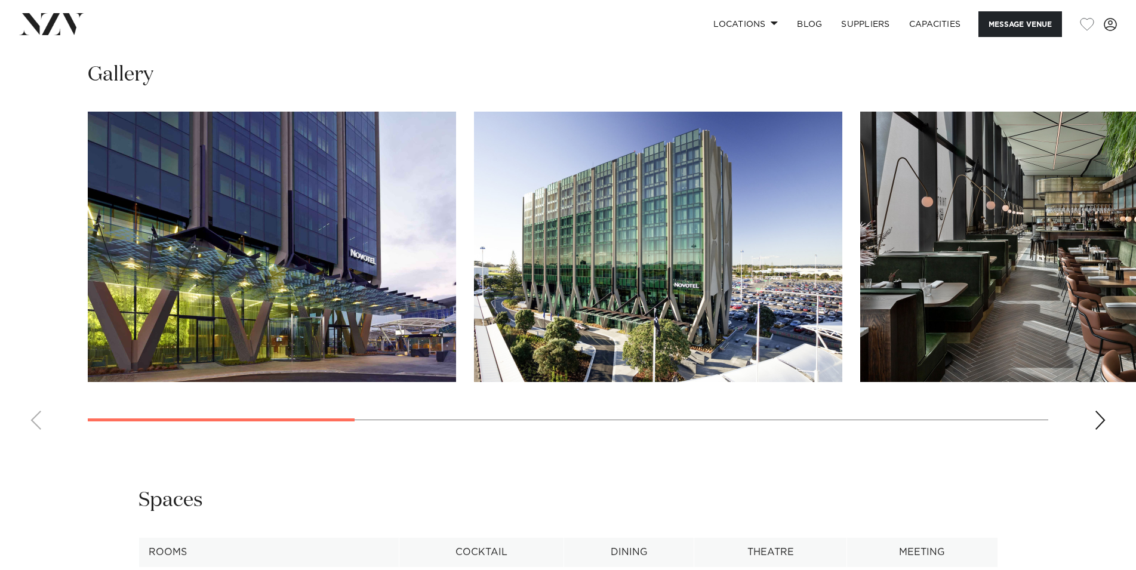
scroll to position [1096, 0]
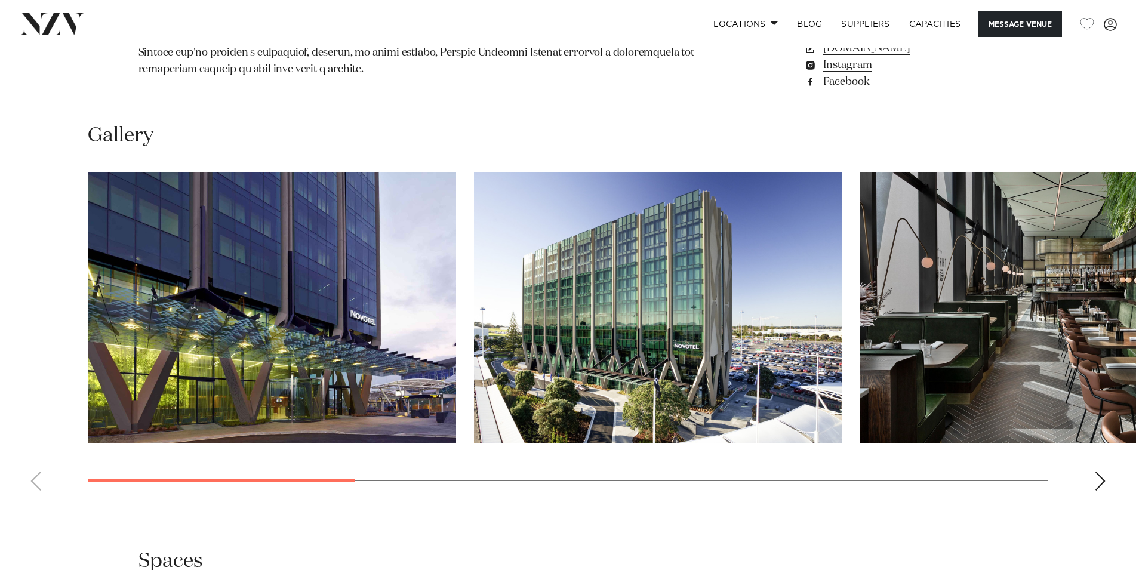
click at [1097, 476] on div "Next slide" at bounding box center [1100, 481] width 12 height 19
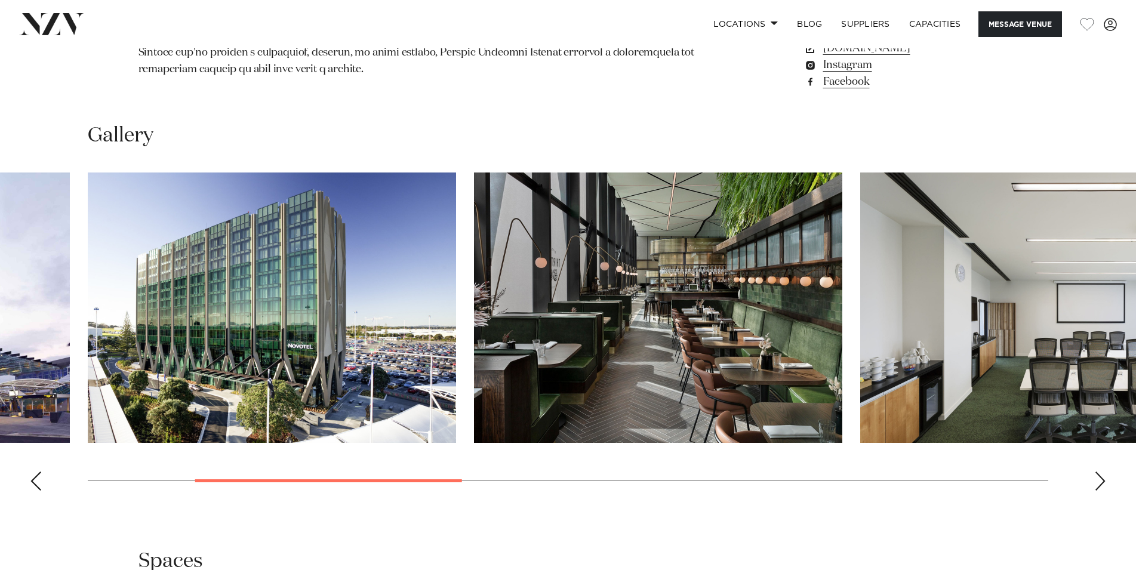
click at [1097, 476] on div "Next slide" at bounding box center [1100, 481] width 12 height 19
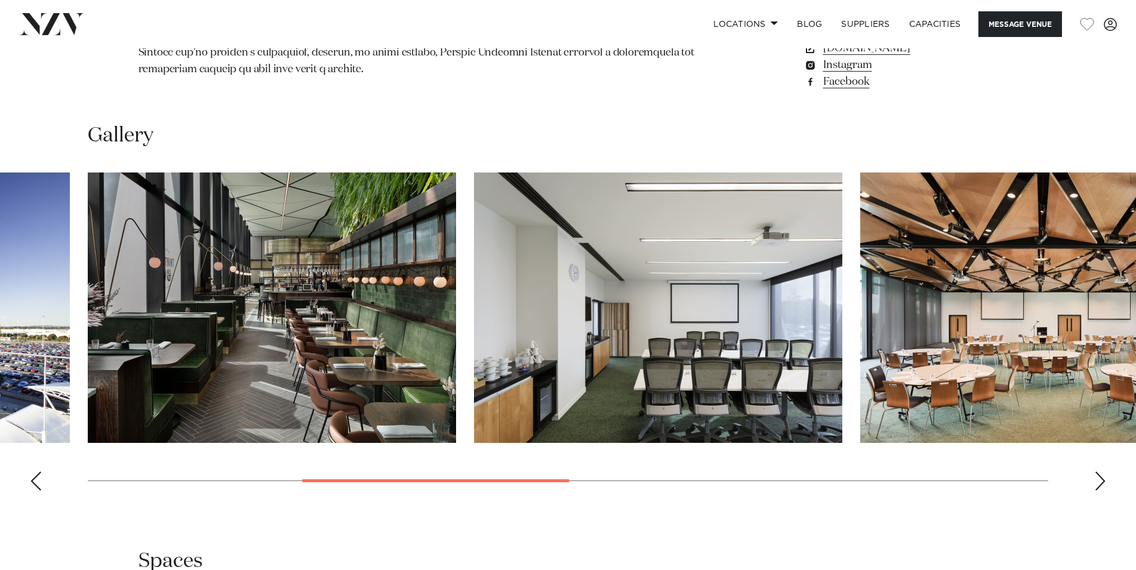
click at [1097, 476] on div "Next slide" at bounding box center [1100, 481] width 12 height 19
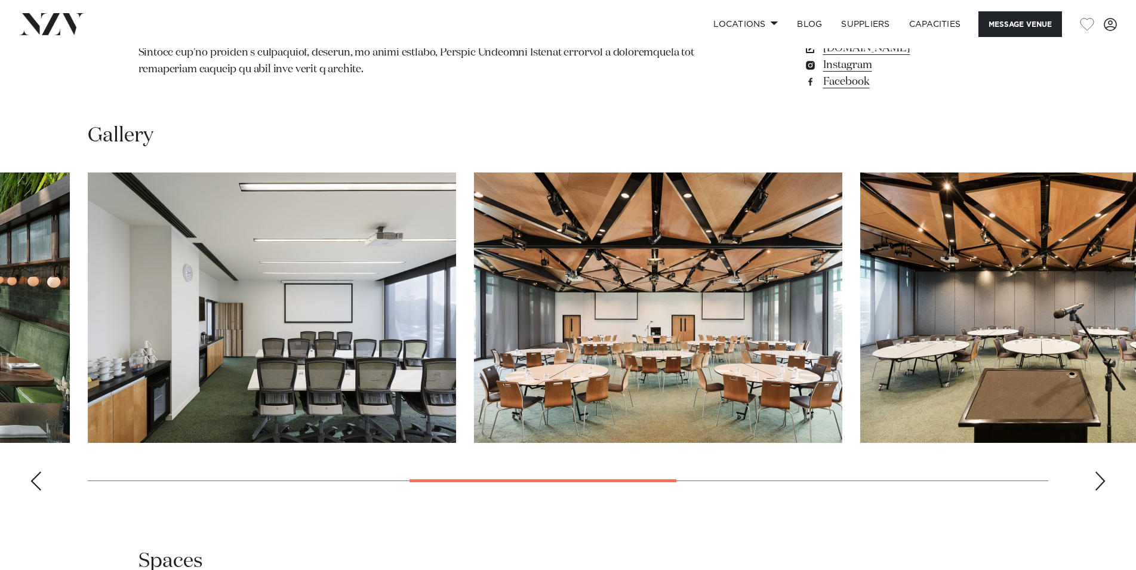
click at [1097, 476] on div "Next slide" at bounding box center [1100, 481] width 12 height 19
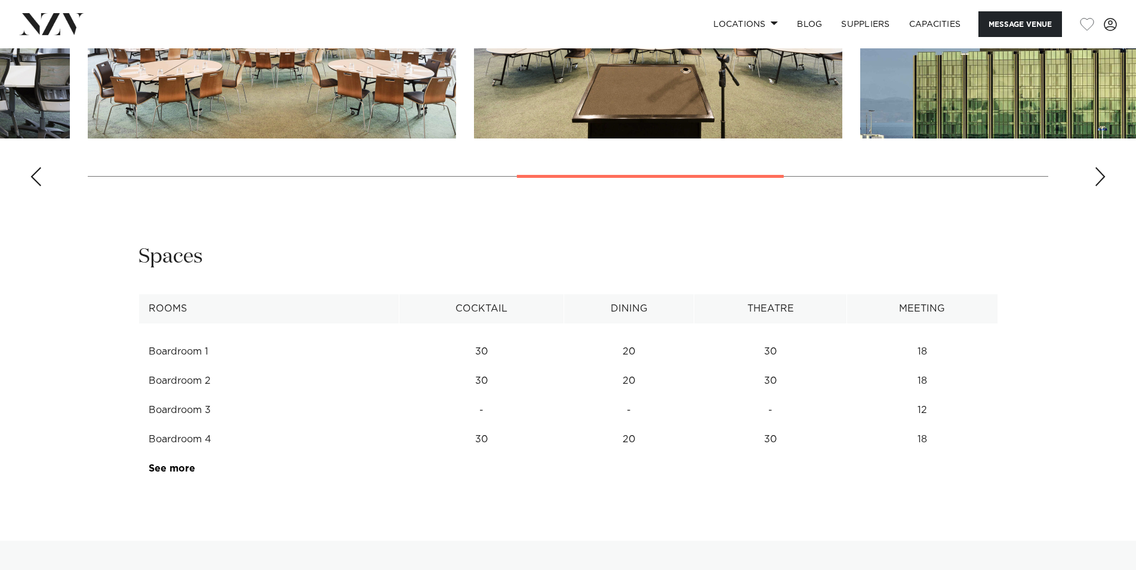
scroll to position [1462, 0]
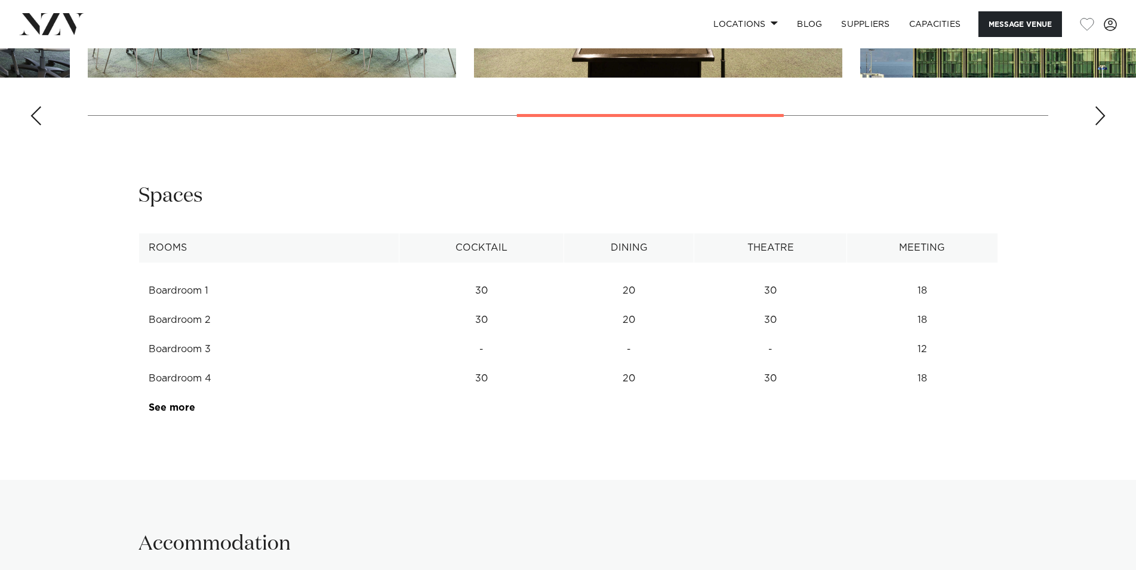
click at [183, 417] on td "See more" at bounding box center [195, 407] width 113 height 29
click at [193, 413] on link "See more" at bounding box center [195, 408] width 93 height 10
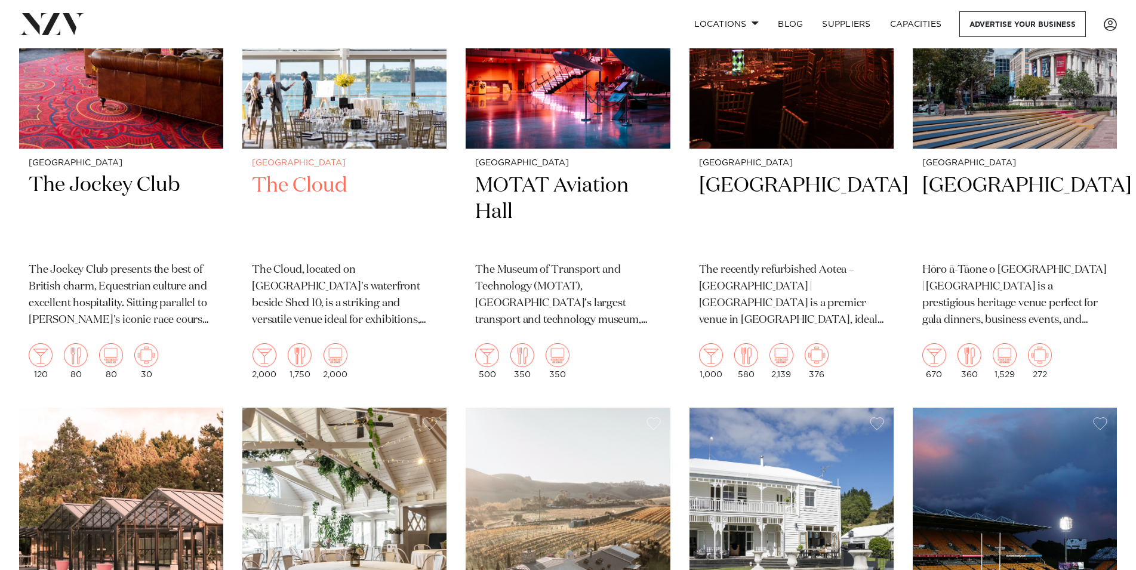
scroll to position [7430, 0]
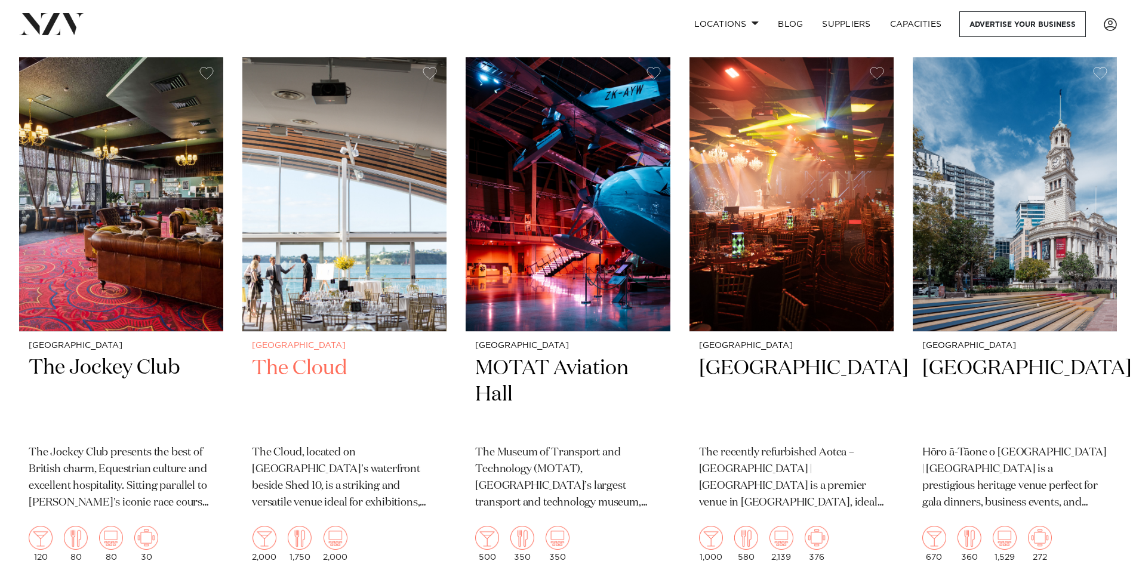
click at [377, 272] on img at bounding box center [344, 194] width 204 height 274
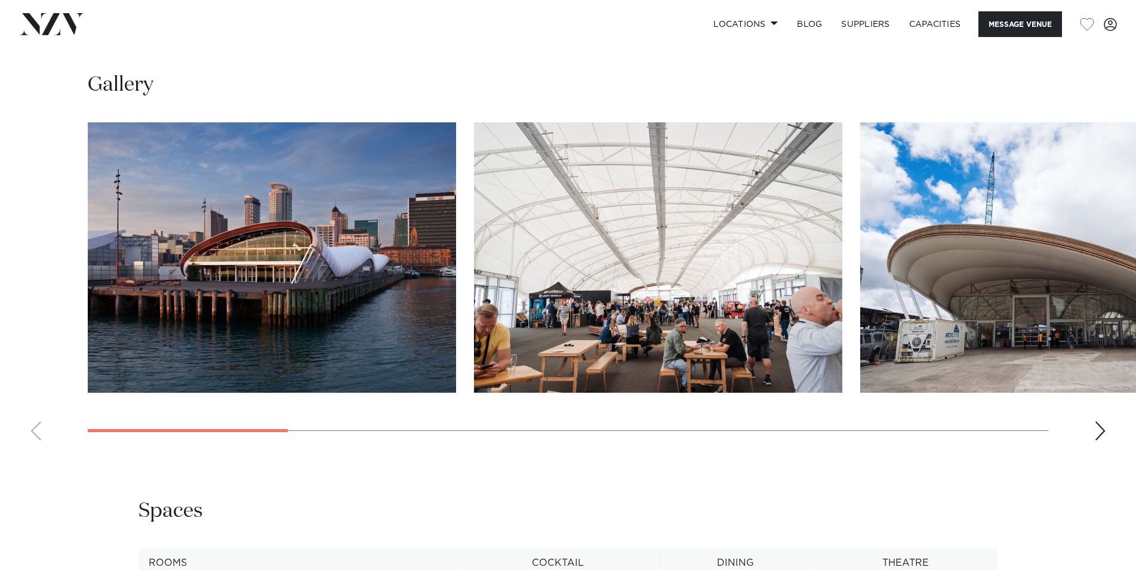
scroll to position [1279, 0]
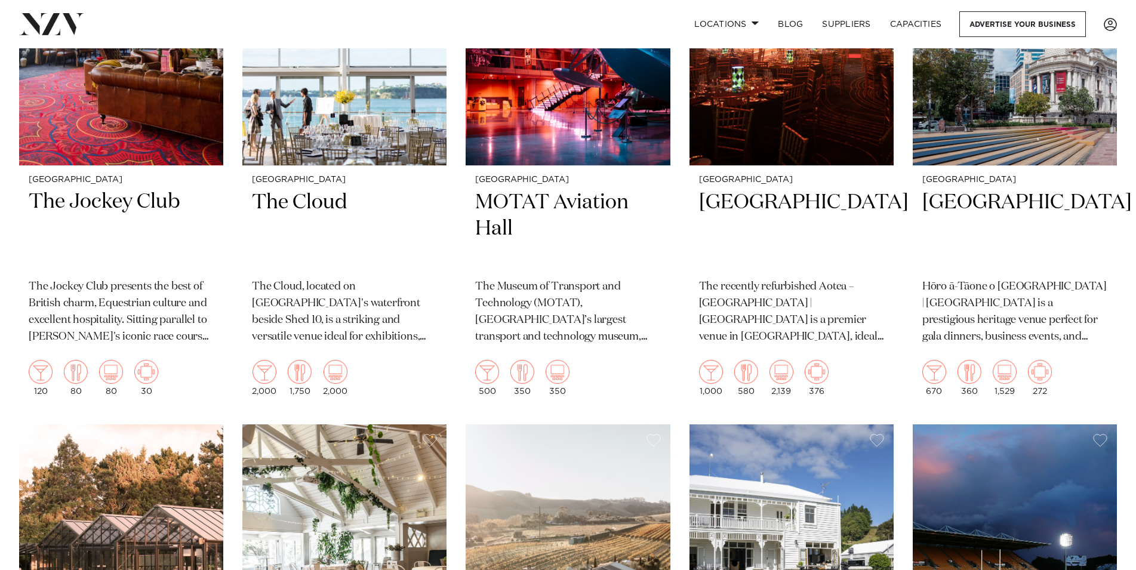
scroll to position [7474, 0]
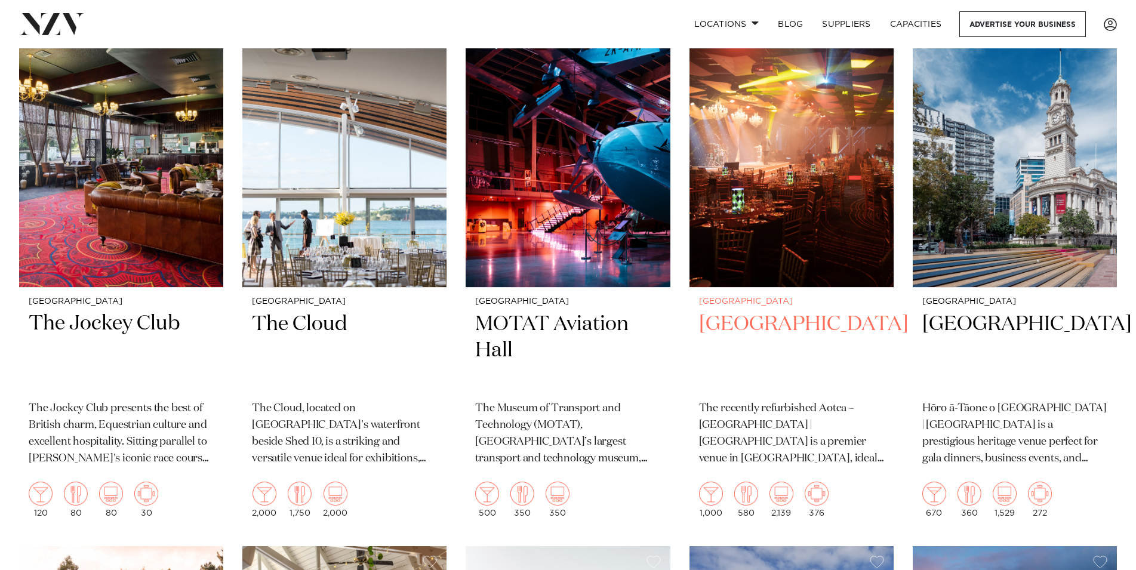
click at [743, 311] on h2 "Aotea Centre" at bounding box center [791, 351] width 185 height 81
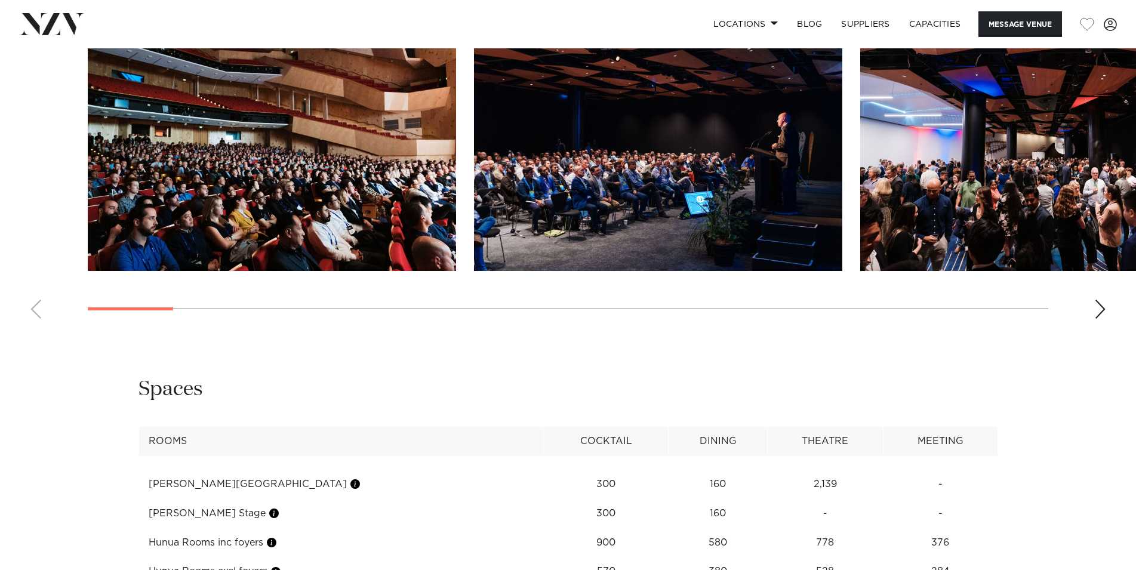
scroll to position [1523, 0]
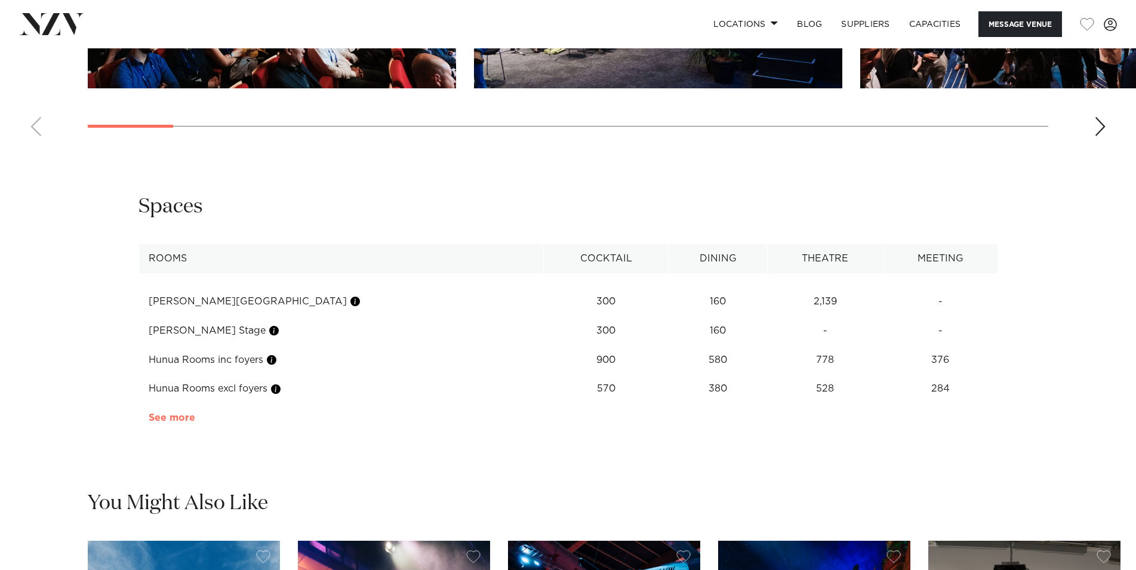
click at [179, 423] on link "See more" at bounding box center [195, 418] width 93 height 10
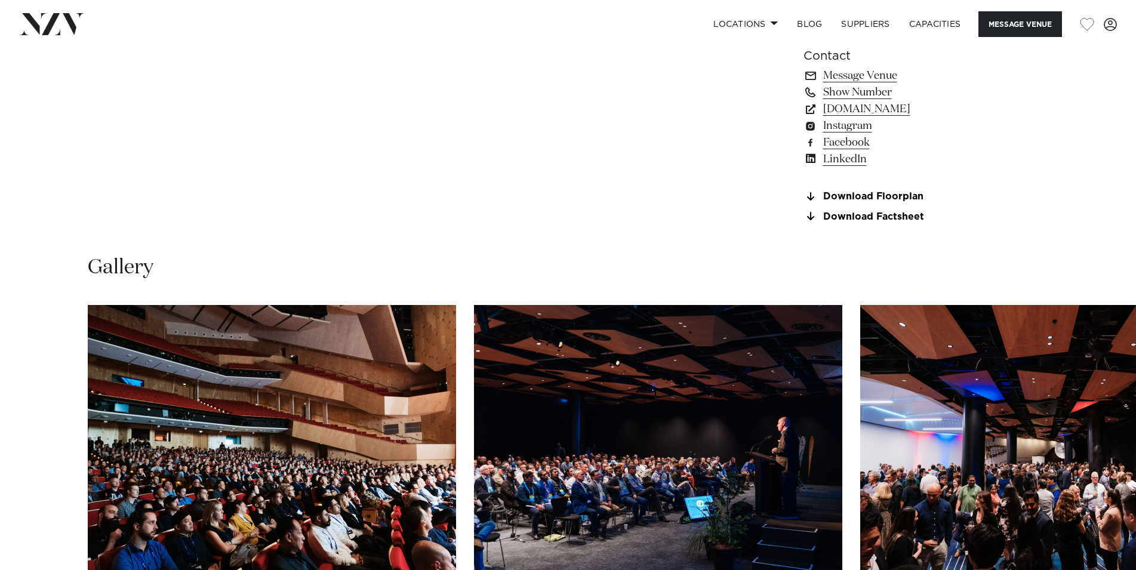
scroll to position [792, 0]
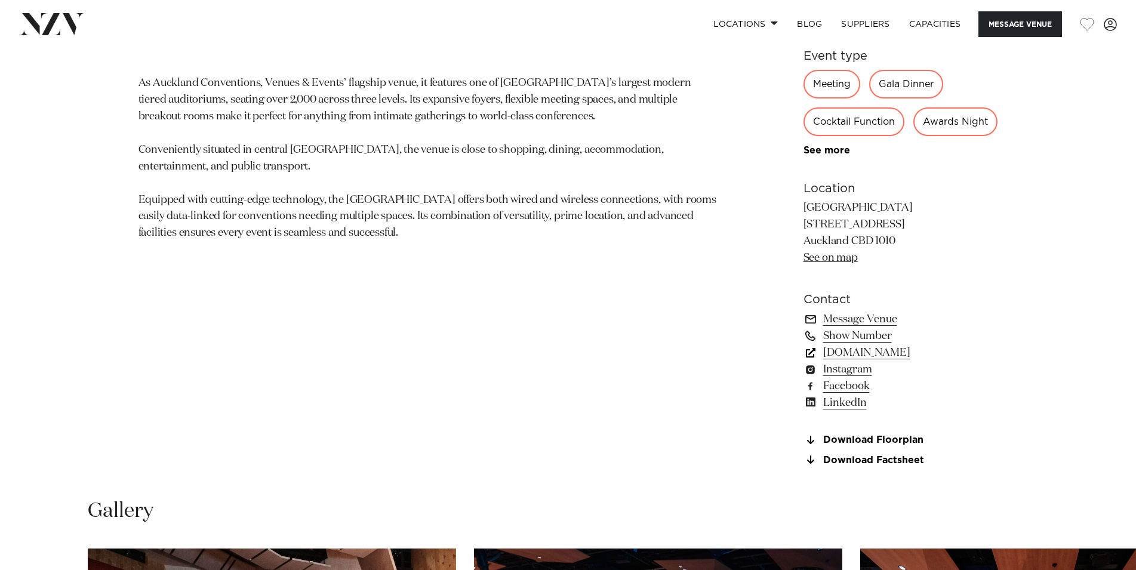
click at [946, 361] on link "www.aucklandconventions.co.nz" at bounding box center [901, 353] width 195 height 17
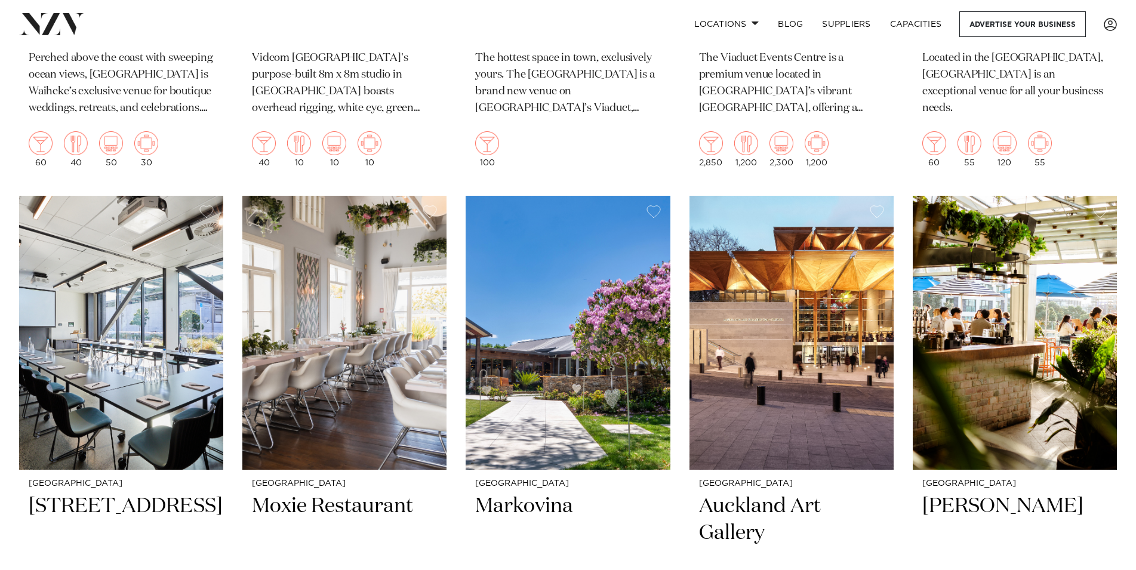
scroll to position [9545, 0]
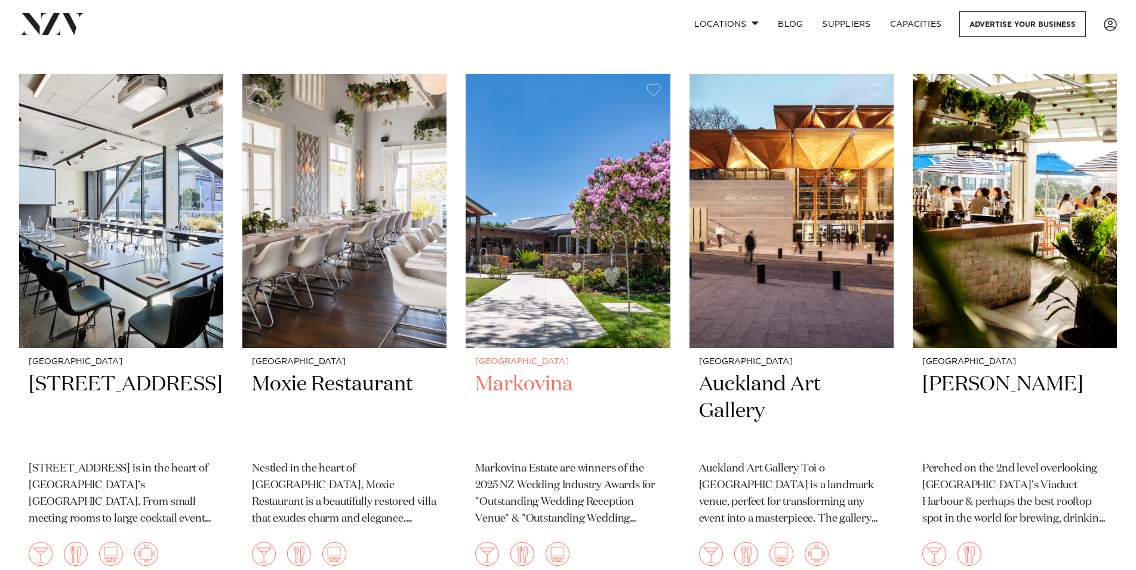
click at [522, 371] on h2 "Markovina" at bounding box center [567, 411] width 185 height 81
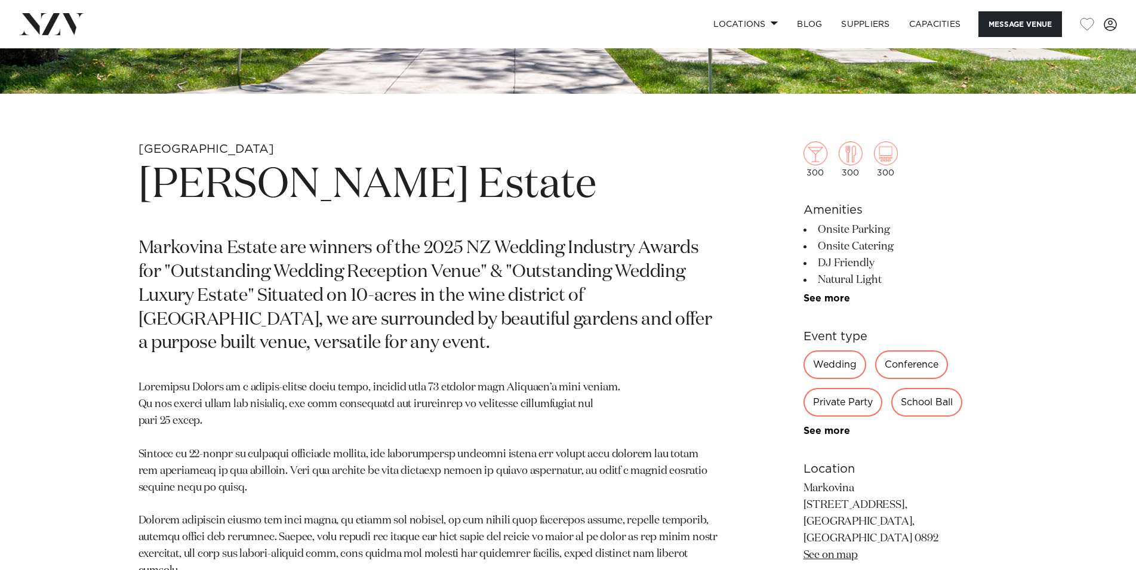
scroll to position [670, 0]
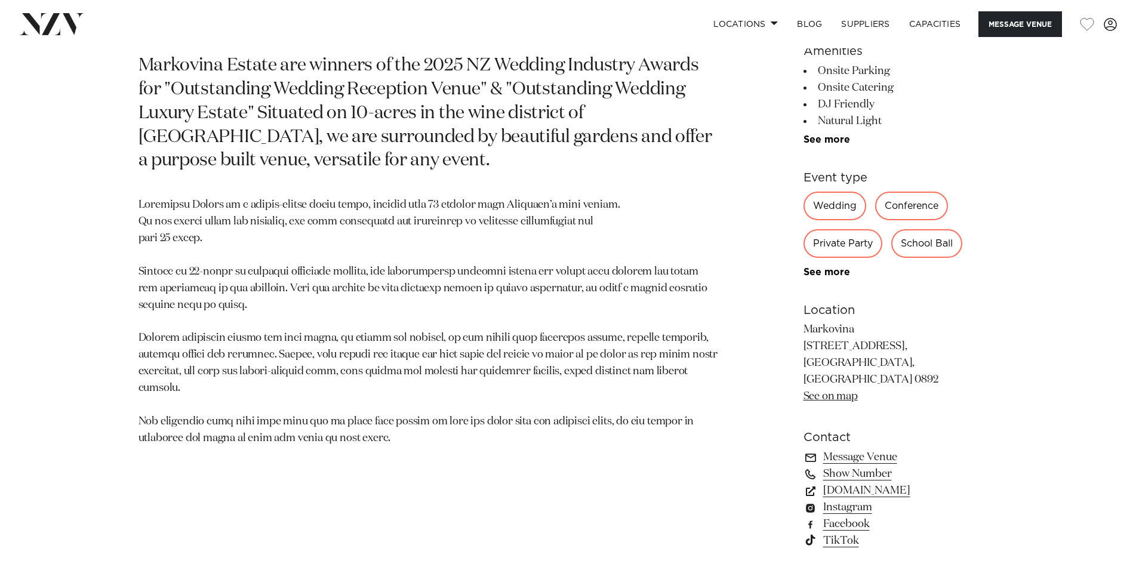
click at [816, 391] on link "See on map" at bounding box center [831, 396] width 54 height 11
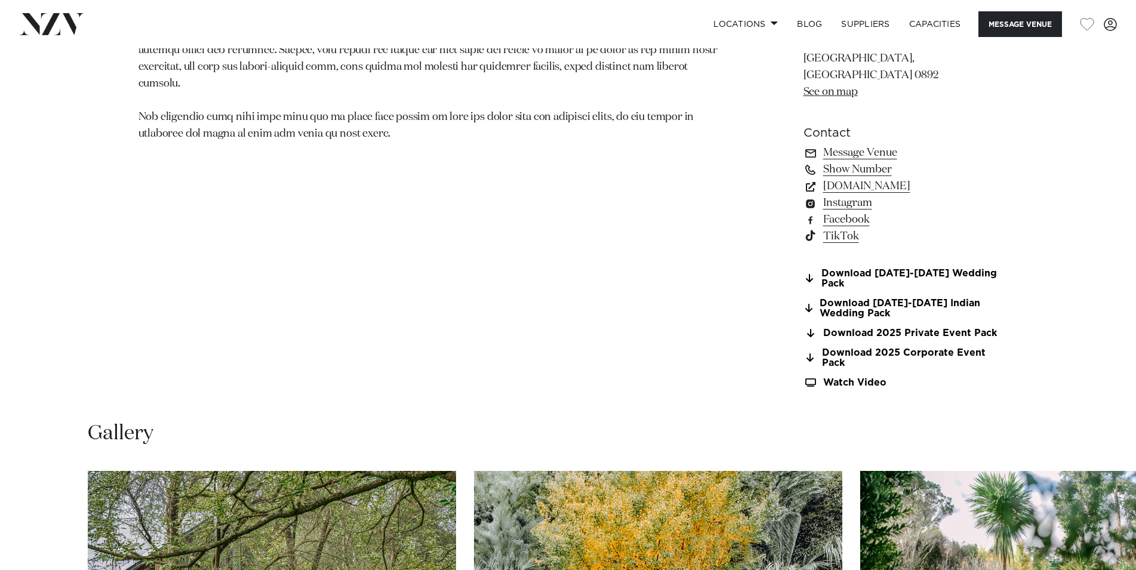
scroll to position [1279, 0]
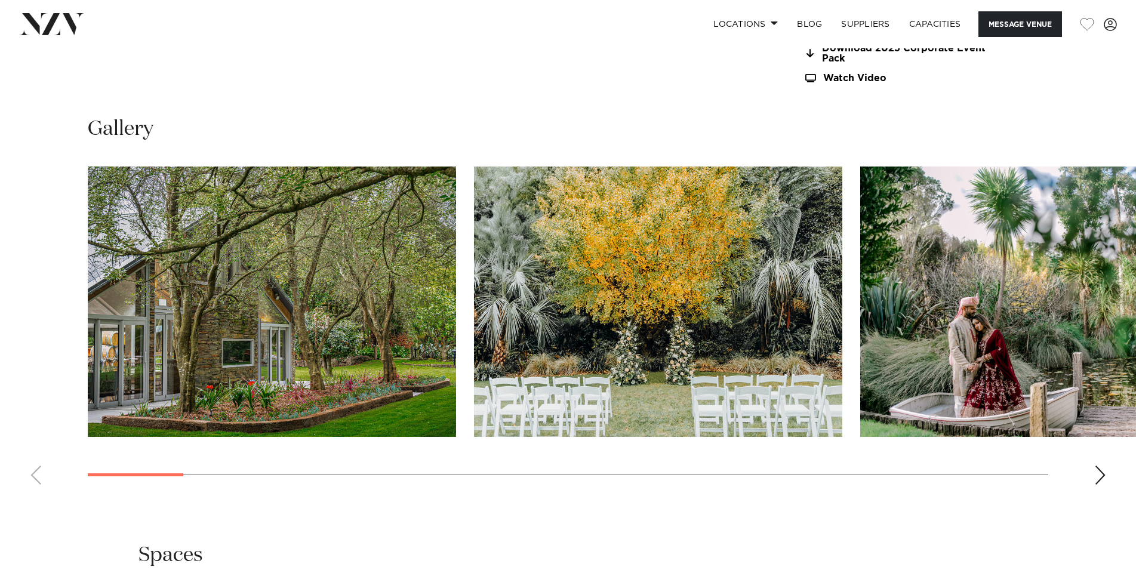
click at [1102, 466] on div "Next slide" at bounding box center [1100, 475] width 12 height 19
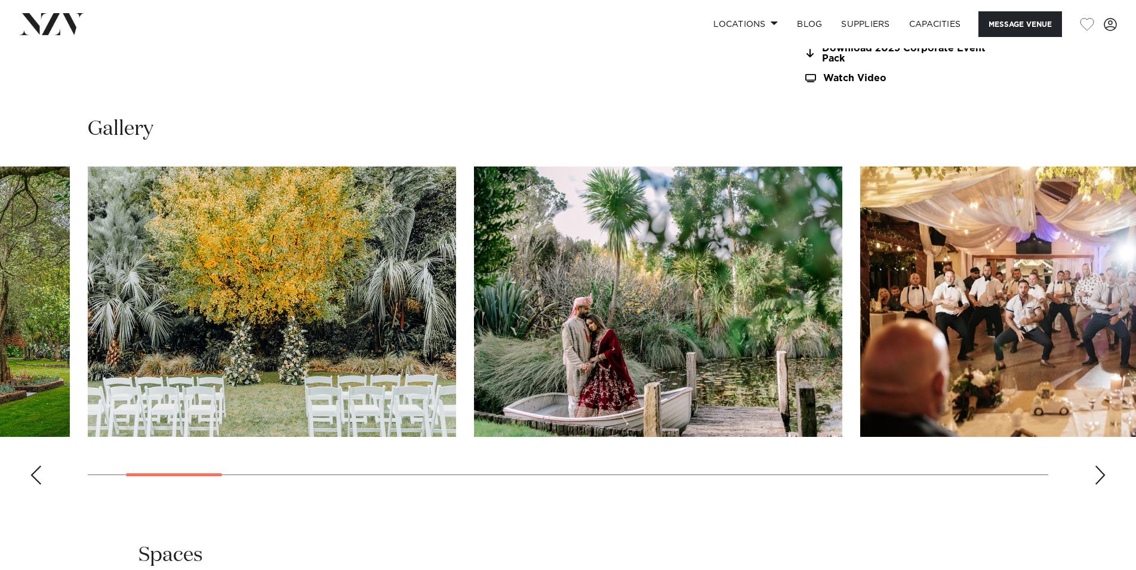
click at [1101, 466] on div "Next slide" at bounding box center [1100, 475] width 12 height 19
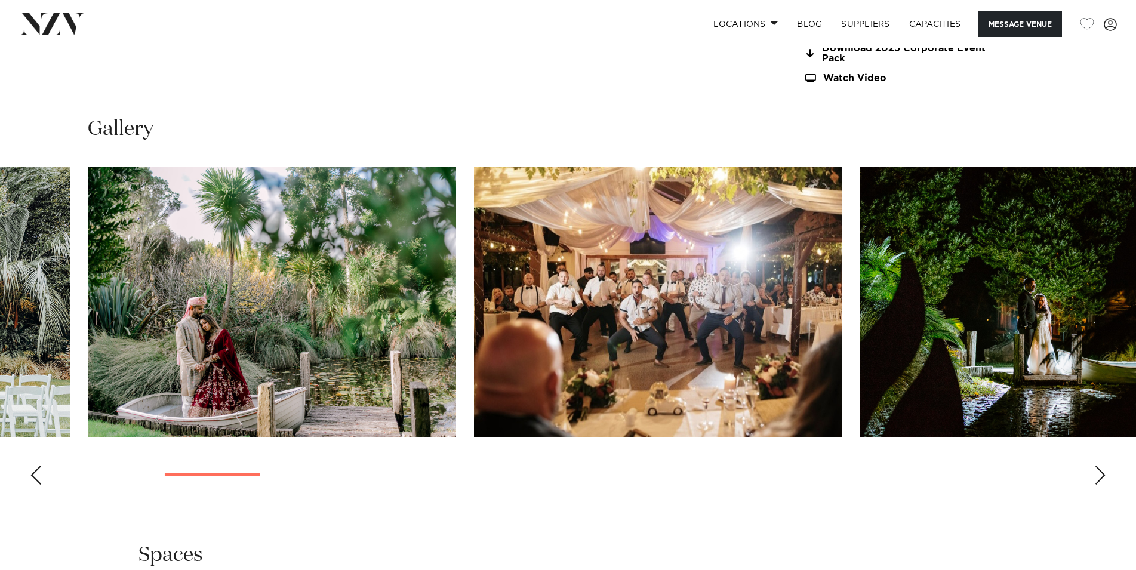
click at [1101, 466] on div "Next slide" at bounding box center [1100, 475] width 12 height 19
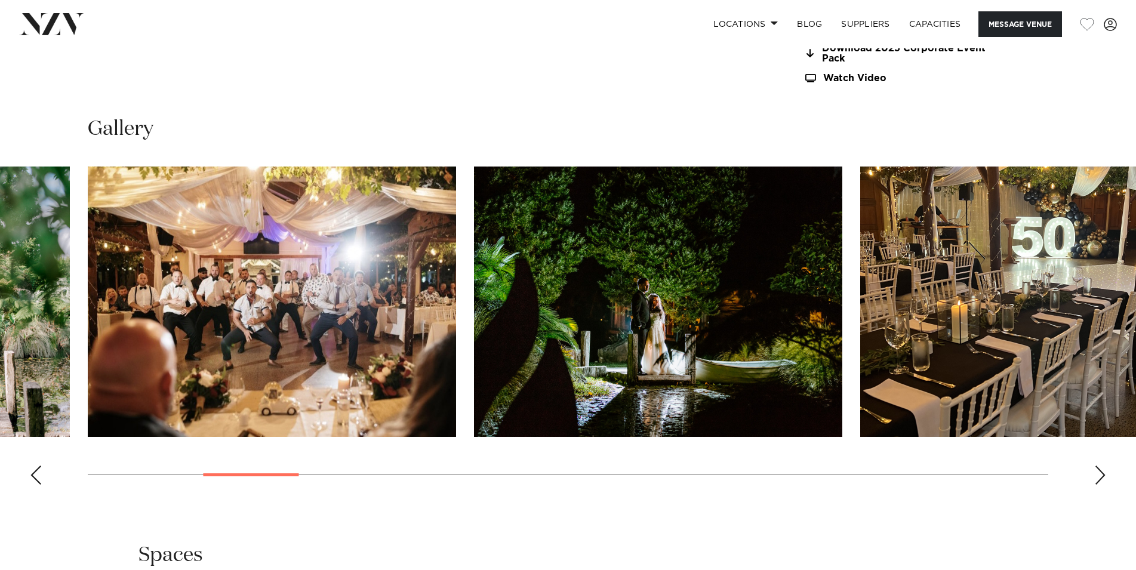
click at [1101, 466] on div "Next slide" at bounding box center [1100, 475] width 12 height 19
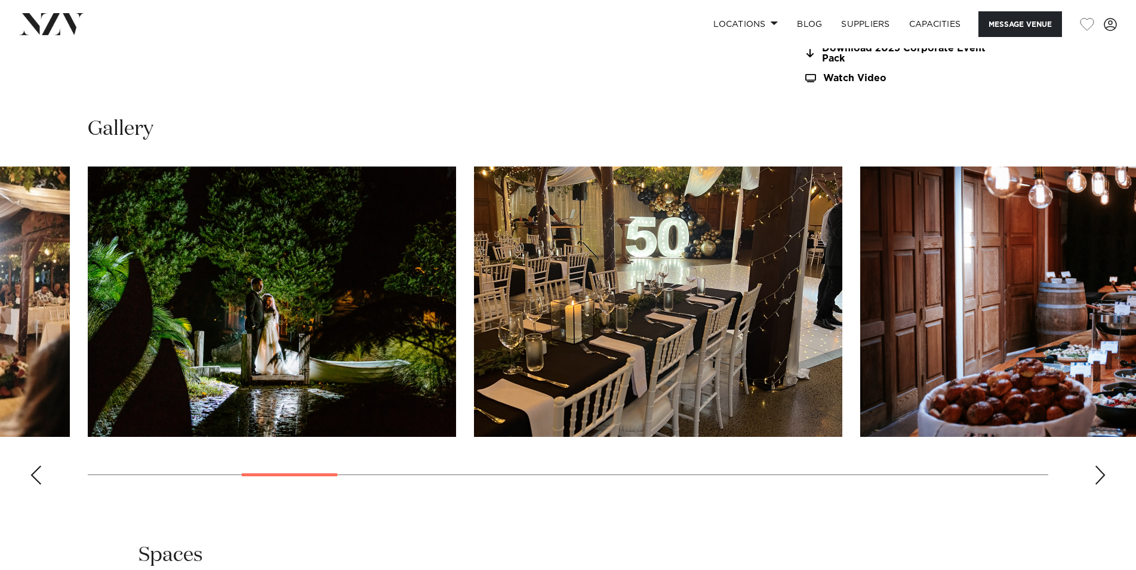
click at [1101, 466] on div "Next slide" at bounding box center [1100, 475] width 12 height 19
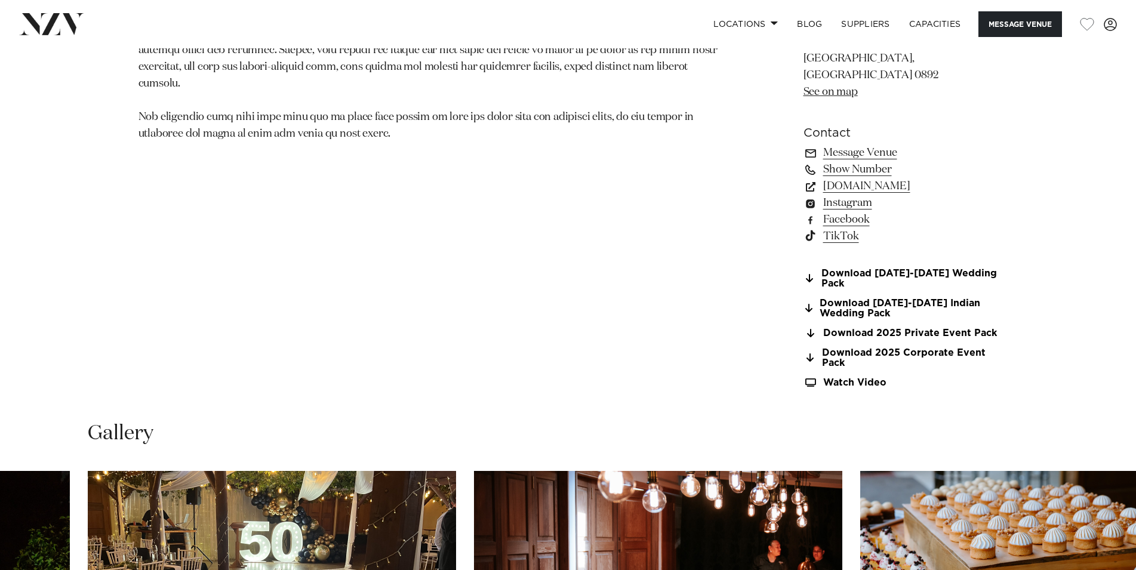
scroll to position [731, 0]
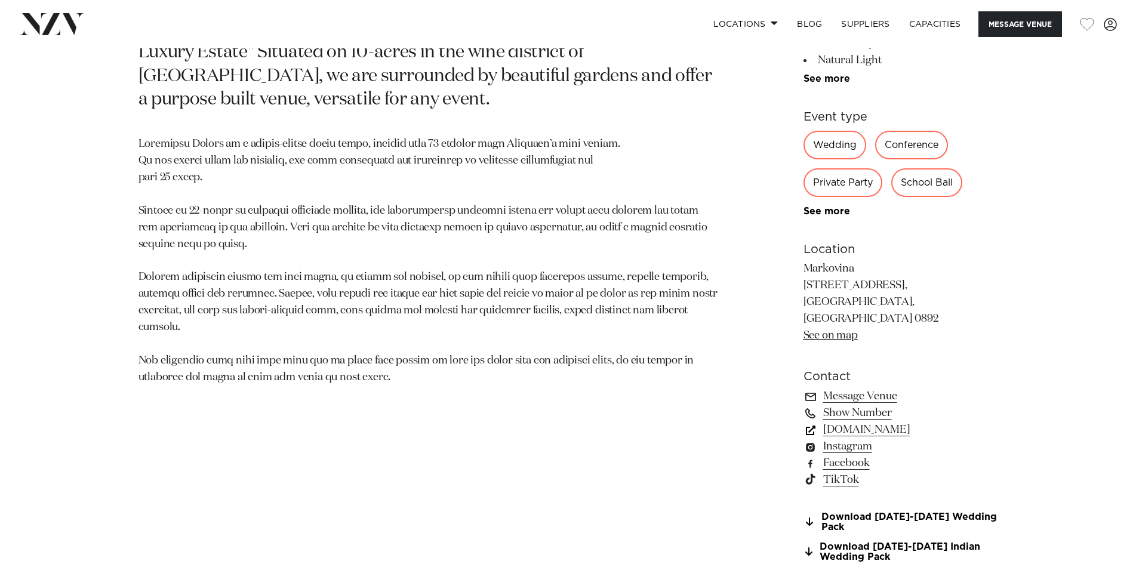
click at [868, 422] on link "www.markovina.co.nz" at bounding box center [901, 430] width 195 height 17
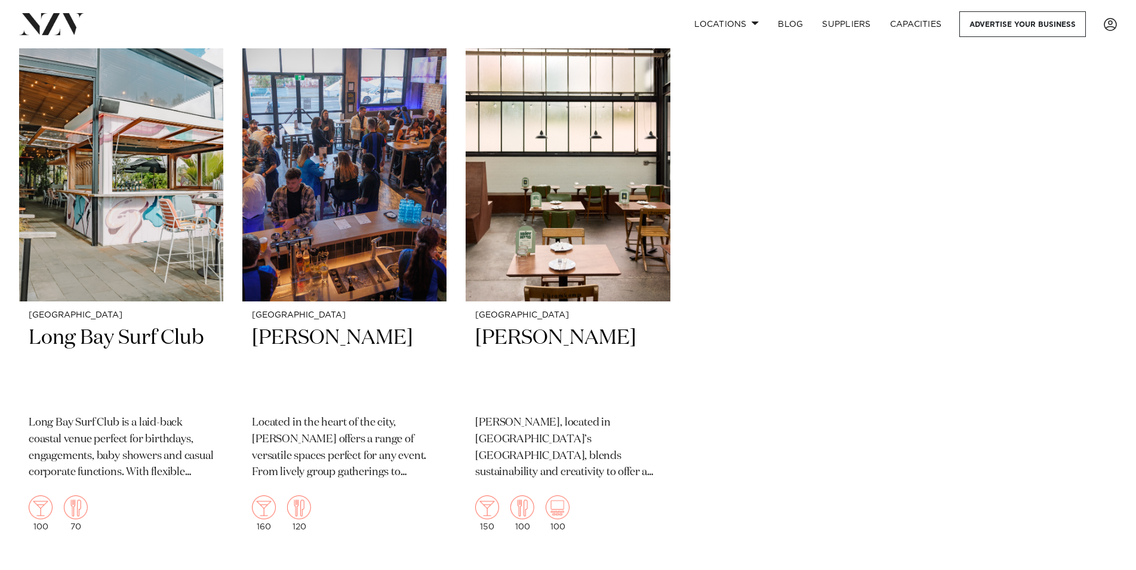
scroll to position [13565, 0]
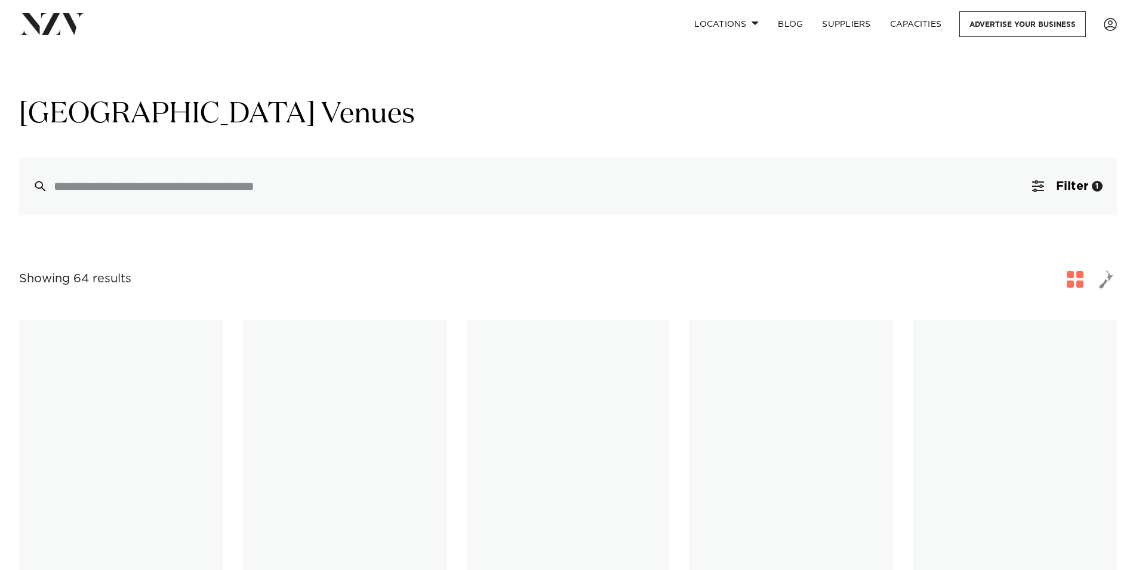
scroll to position [4750, 0]
